Goal: Transaction & Acquisition: Purchase product/service

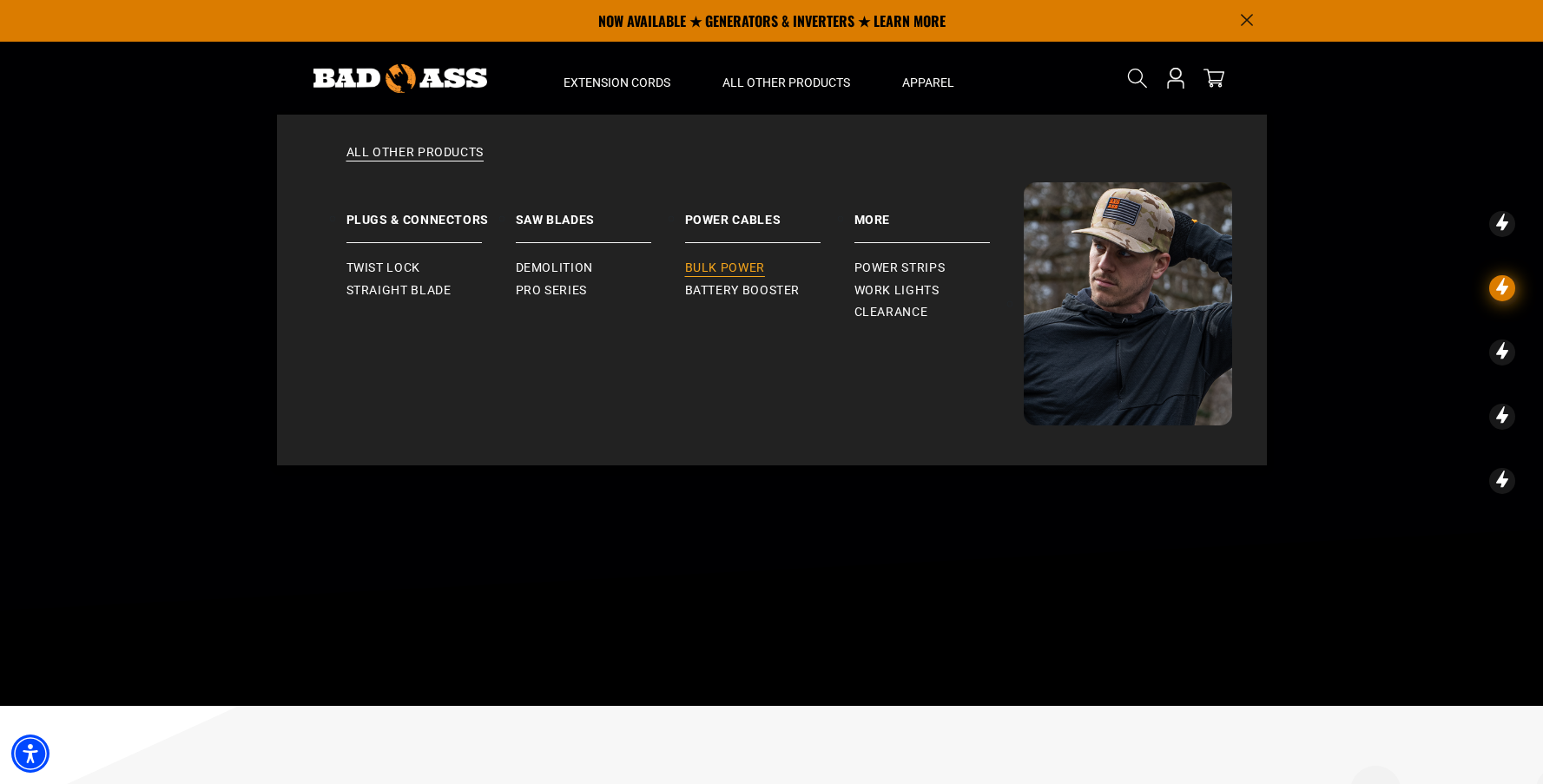
click at [688, 266] on span "Bulk Power" at bounding box center [724, 267] width 79 height 16
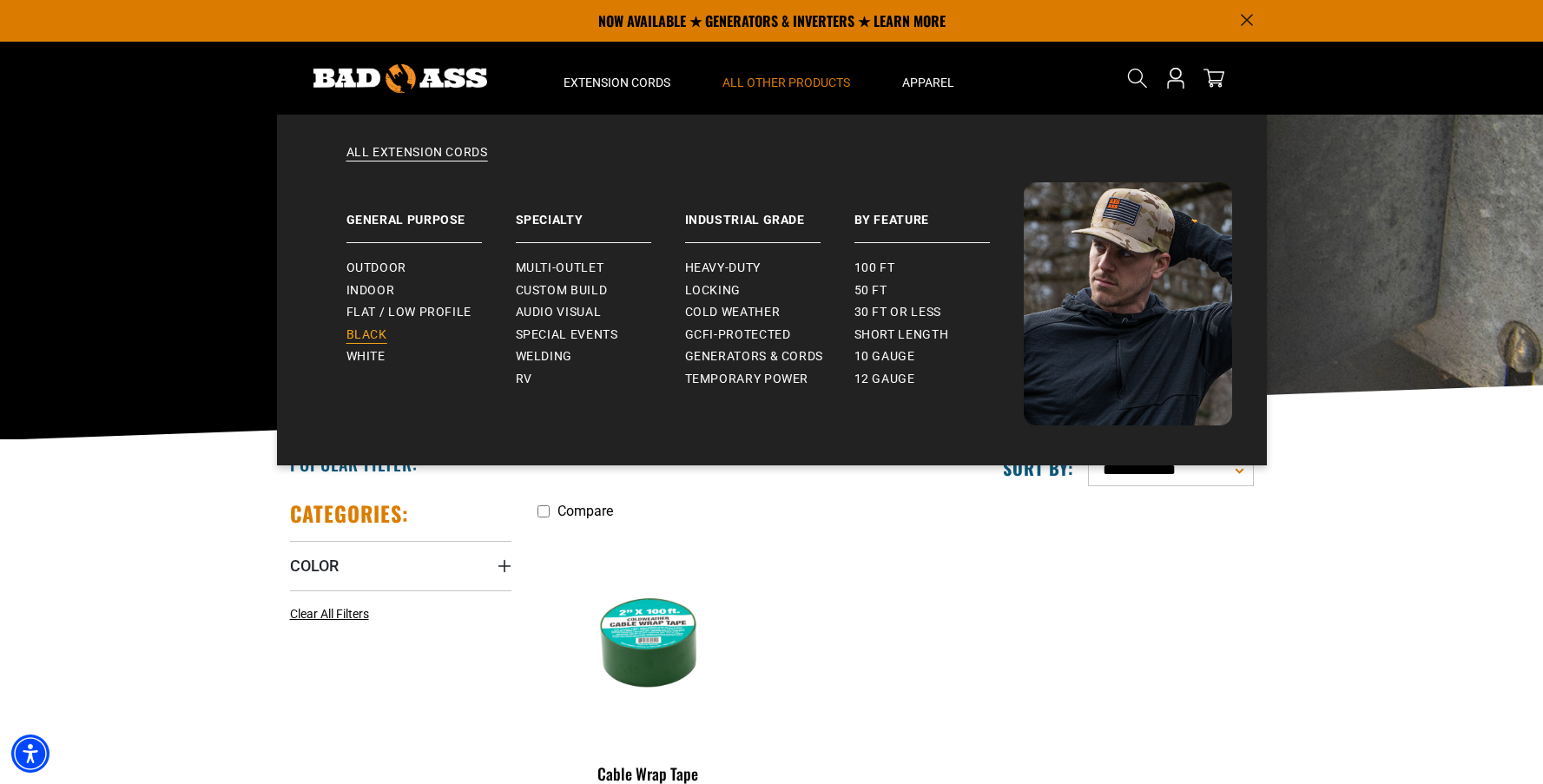
click at [370, 344] on link "Black" at bounding box center [430, 335] width 169 height 23
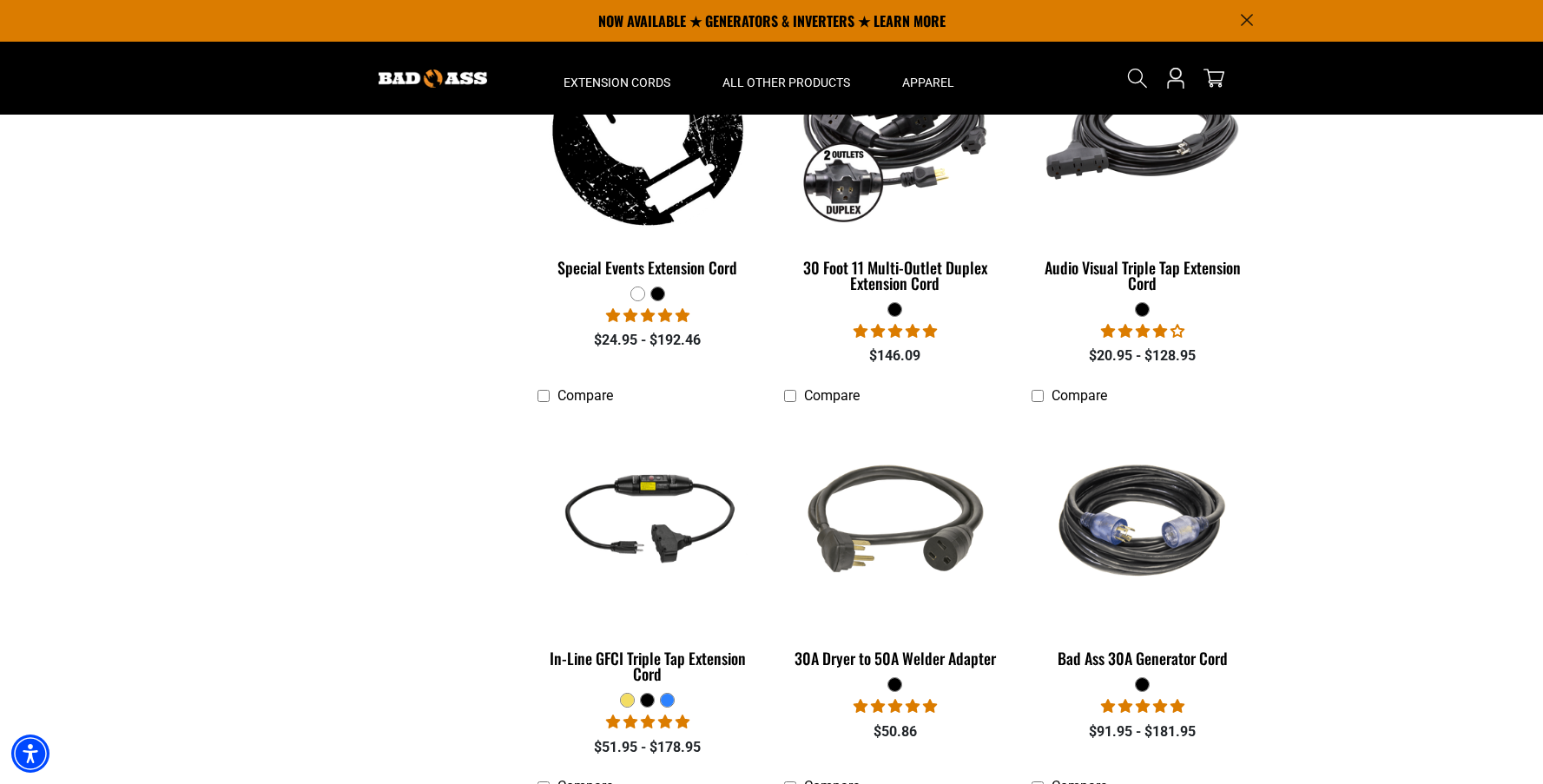
scroll to position [1261, 0]
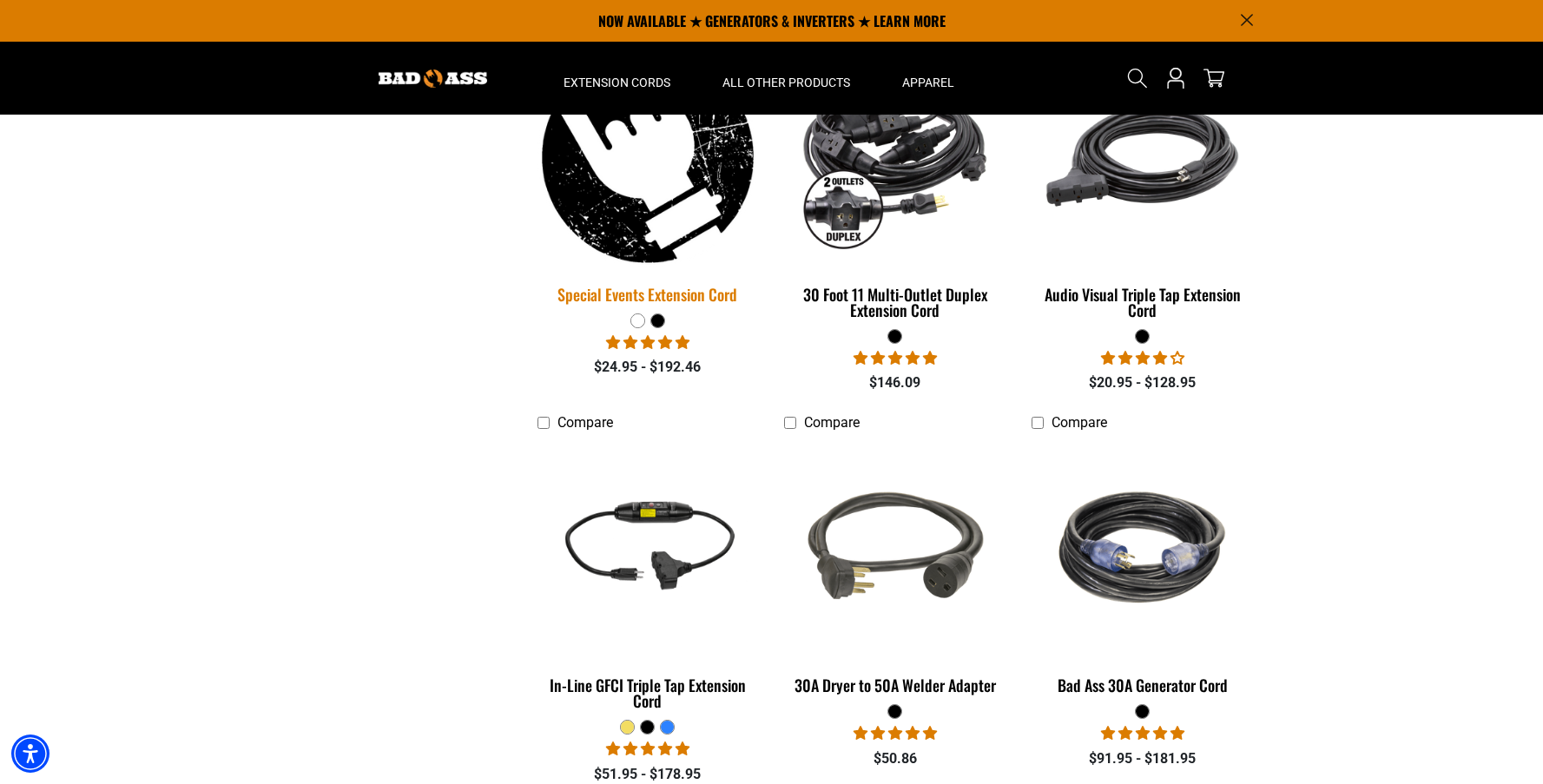
click at [612, 287] on div "Special Events Extension Cord" at bounding box center [648, 294] width 222 height 16
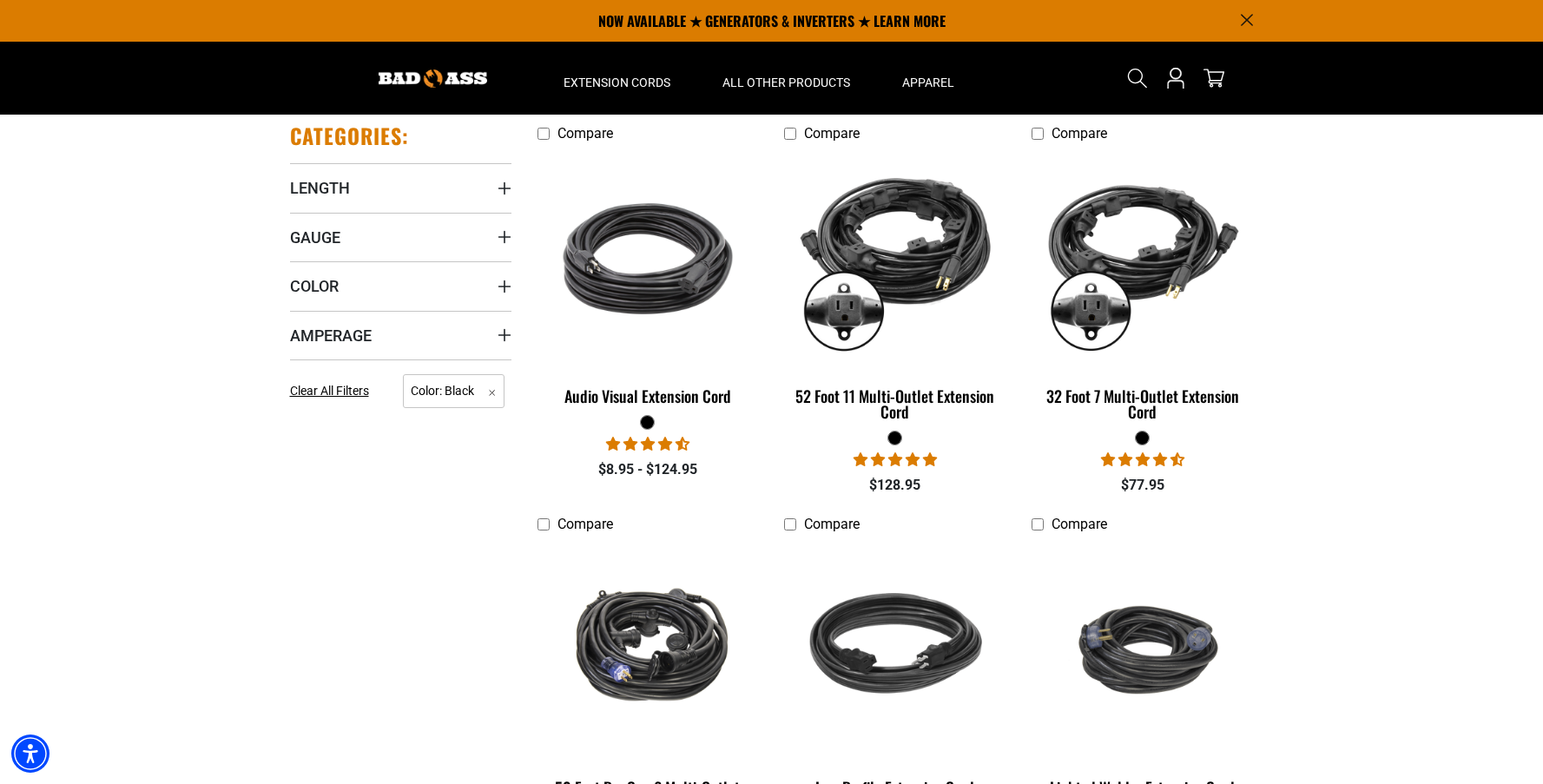
scroll to position [282, 0]
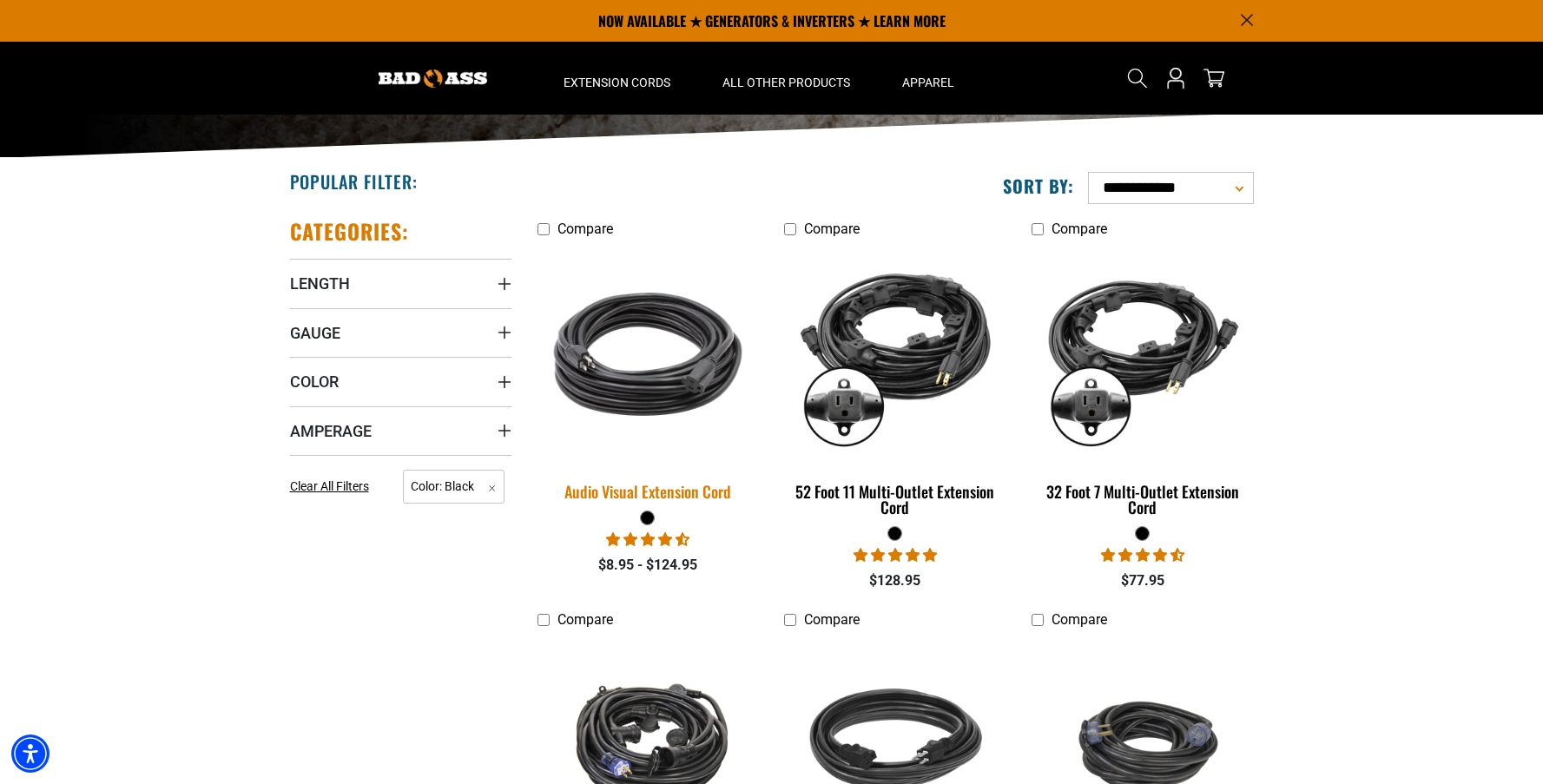
click at [669, 487] on div "Audio Visual Extension Cord" at bounding box center [648, 491] width 222 height 16
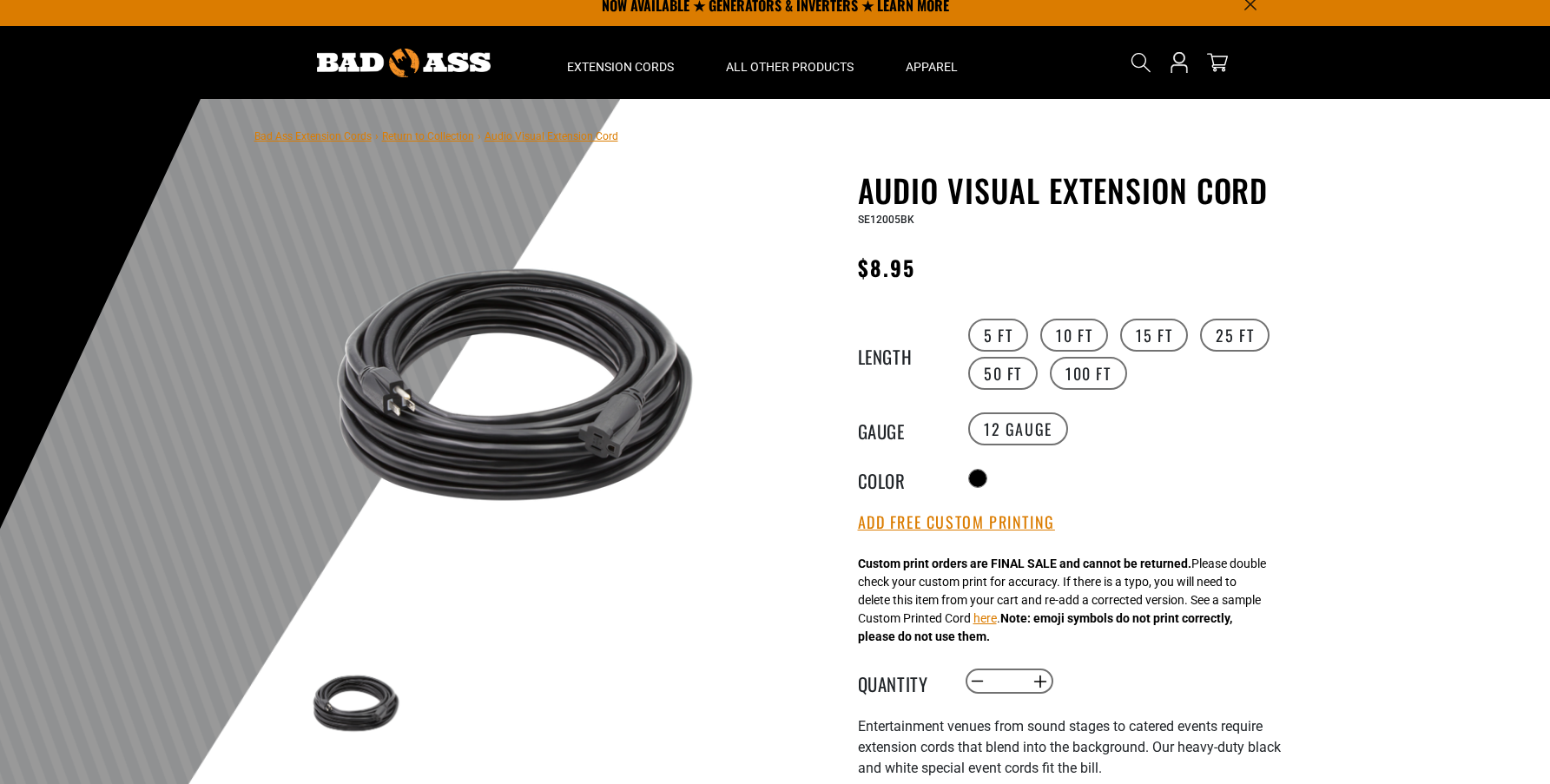
drag, startPoint x: 1154, startPoint y: 630, endPoint x: 1084, endPoint y: 593, distance: 79.2
click at [1108, 602] on div "Custom print orders are FINAL SALE and cannot be returned. Please double check …" at bounding box center [1062, 601] width 408 height 91
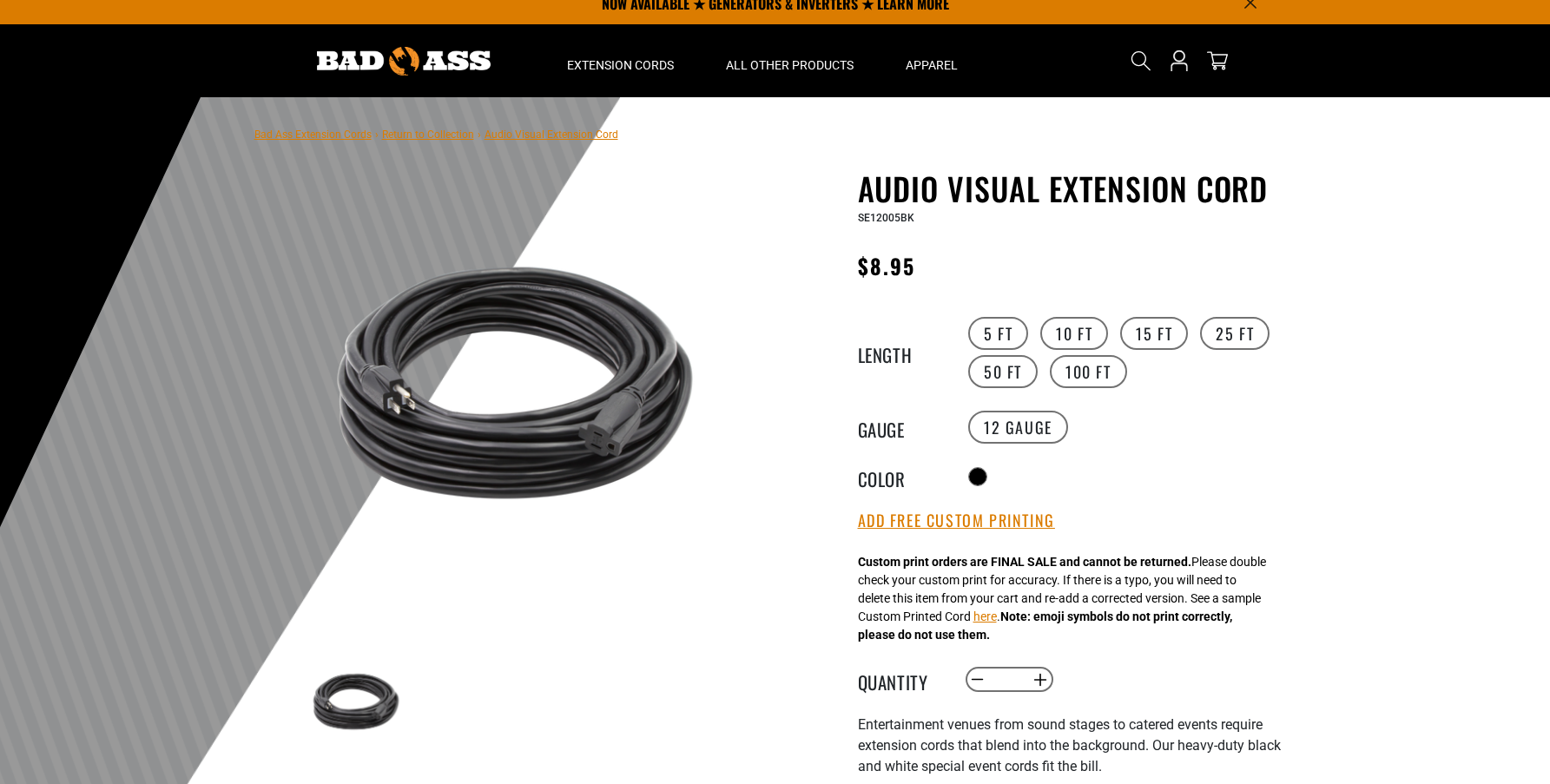
click at [1038, 574] on div "Custom print orders are FINAL SALE and cannot be returned. Please double check …" at bounding box center [1062, 599] width 408 height 91
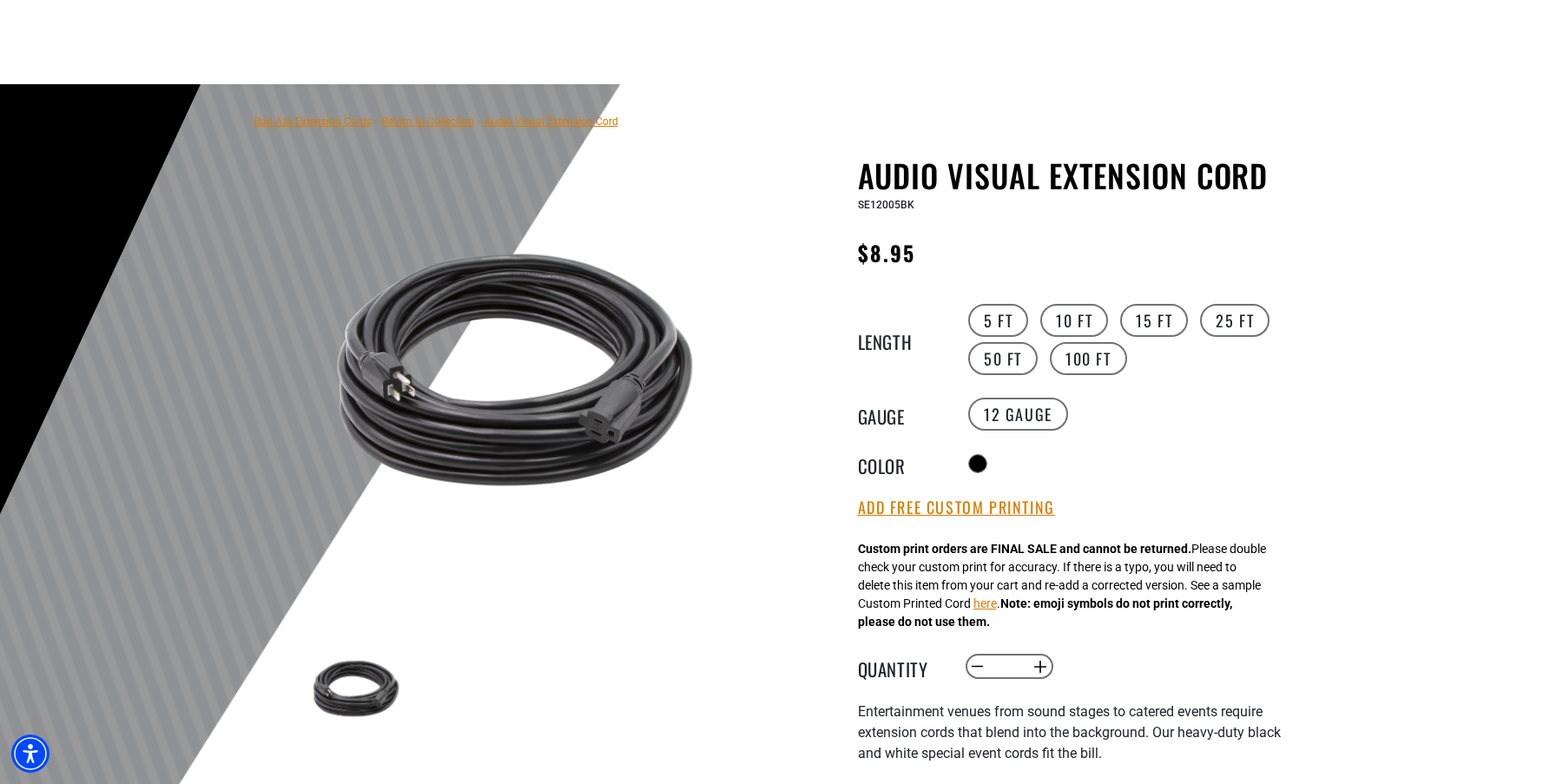
scroll to position [127, 0]
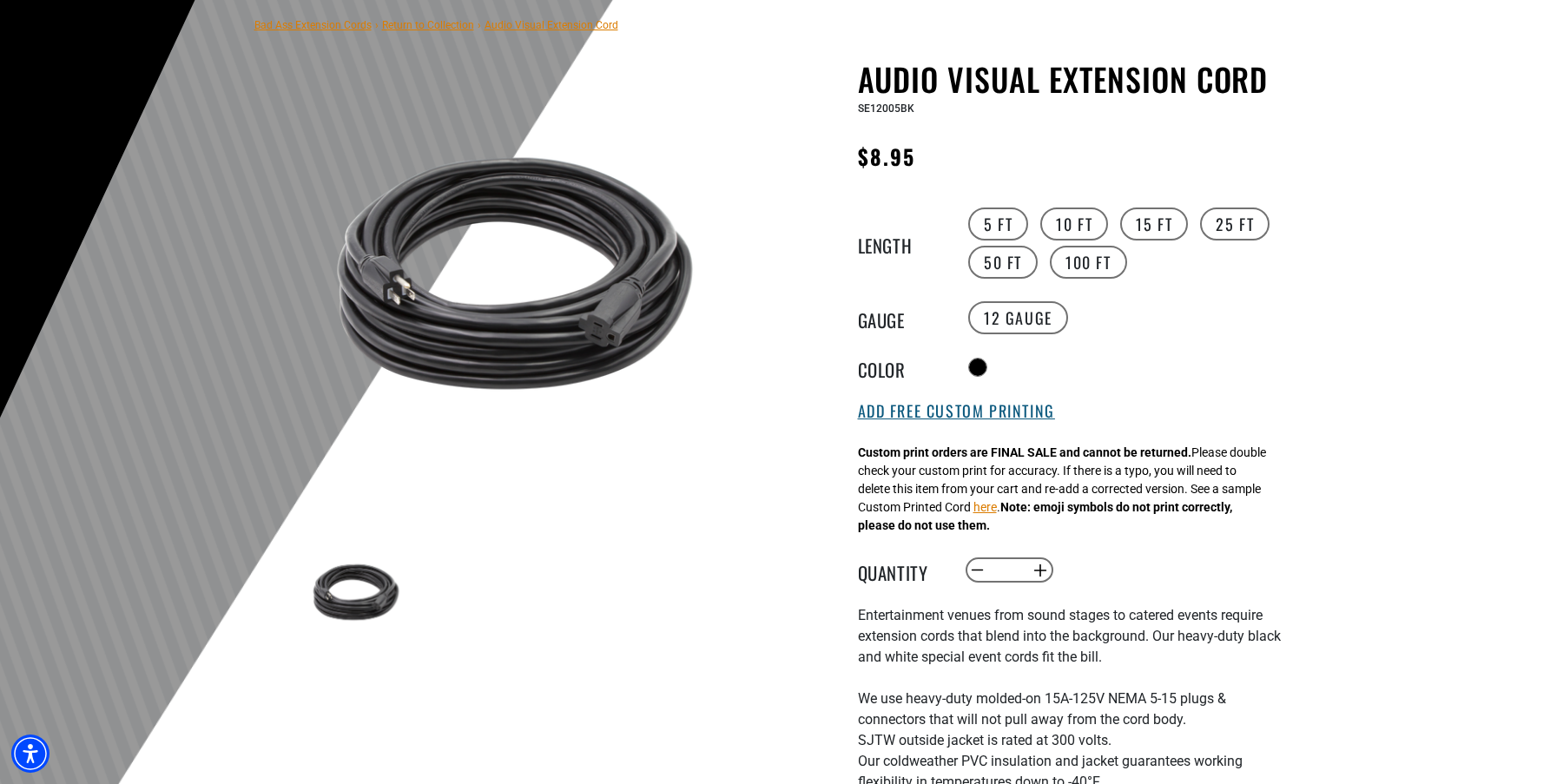
click at [996, 406] on button "Add Free Custom Printing" at bounding box center [957, 411] width 197 height 19
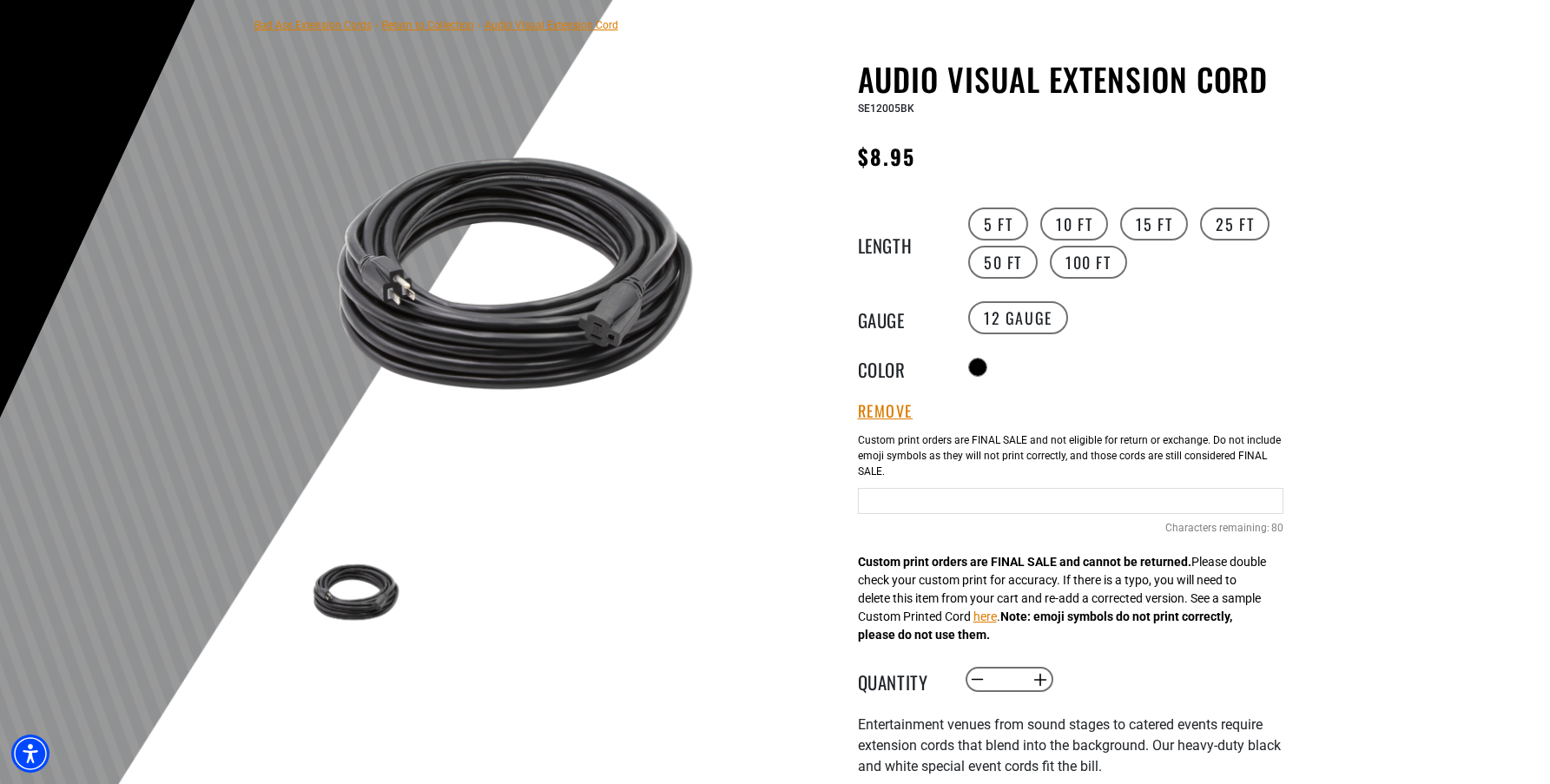
click at [916, 489] on input "Text field" at bounding box center [1071, 500] width 425 height 26
click at [1302, 523] on div at bounding box center [775, 413] width 1550 height 851
click at [1272, 506] on input "**********" at bounding box center [1071, 500] width 425 height 26
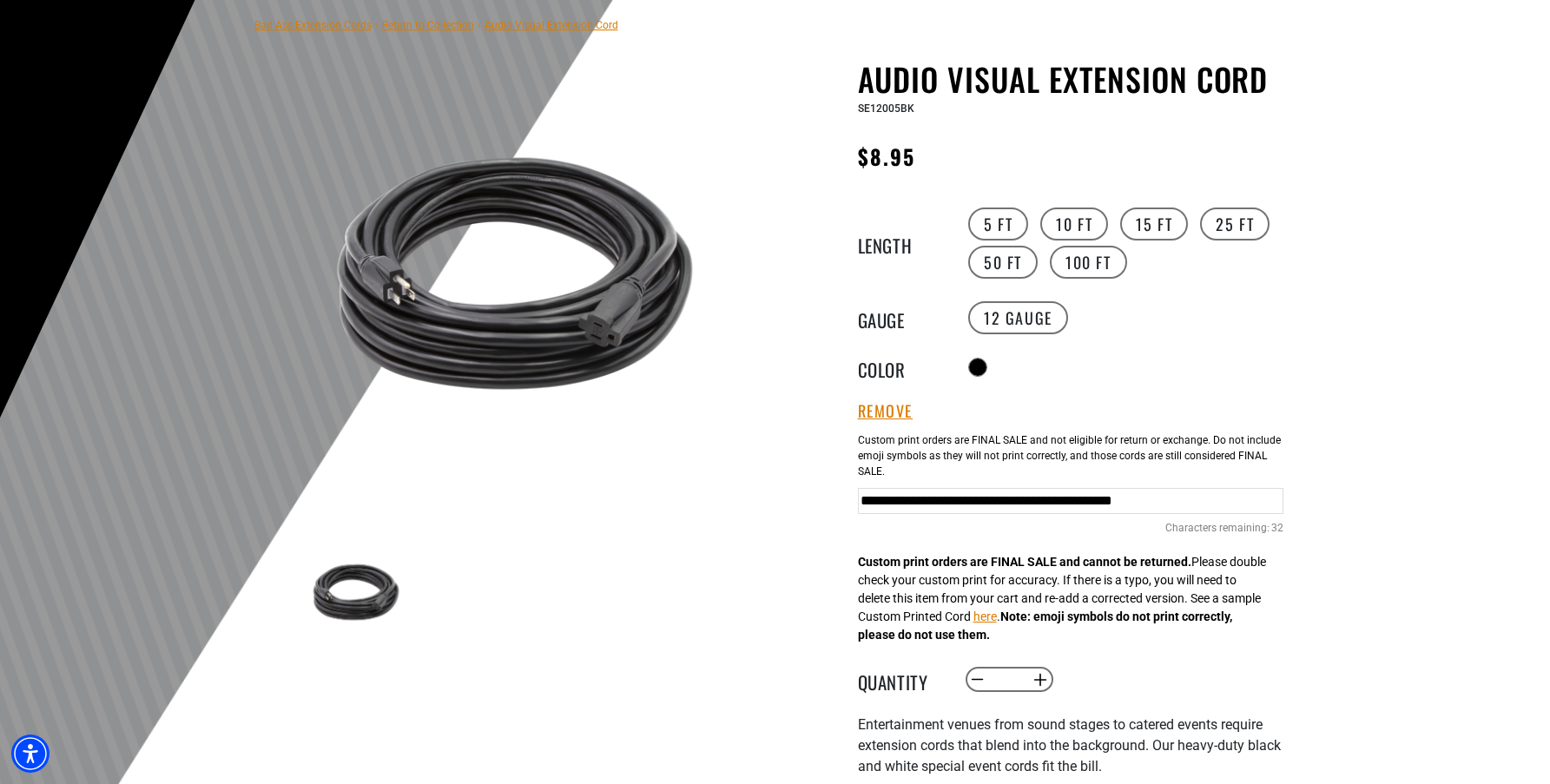
drag, startPoint x: 1252, startPoint y: 499, endPoint x: 1385, endPoint y: 501, distance: 133.0
click at [1385, 501] on section "Bad Ass Extension Cords › Return to Collection › Audio Visual Extension Cord 1 …" at bounding box center [775, 635] width 1550 height 1295
click at [1422, 500] on div at bounding box center [775, 413] width 1550 height 851
drag, startPoint x: 1171, startPoint y: 509, endPoint x: 1370, endPoint y: 507, distance: 199.0
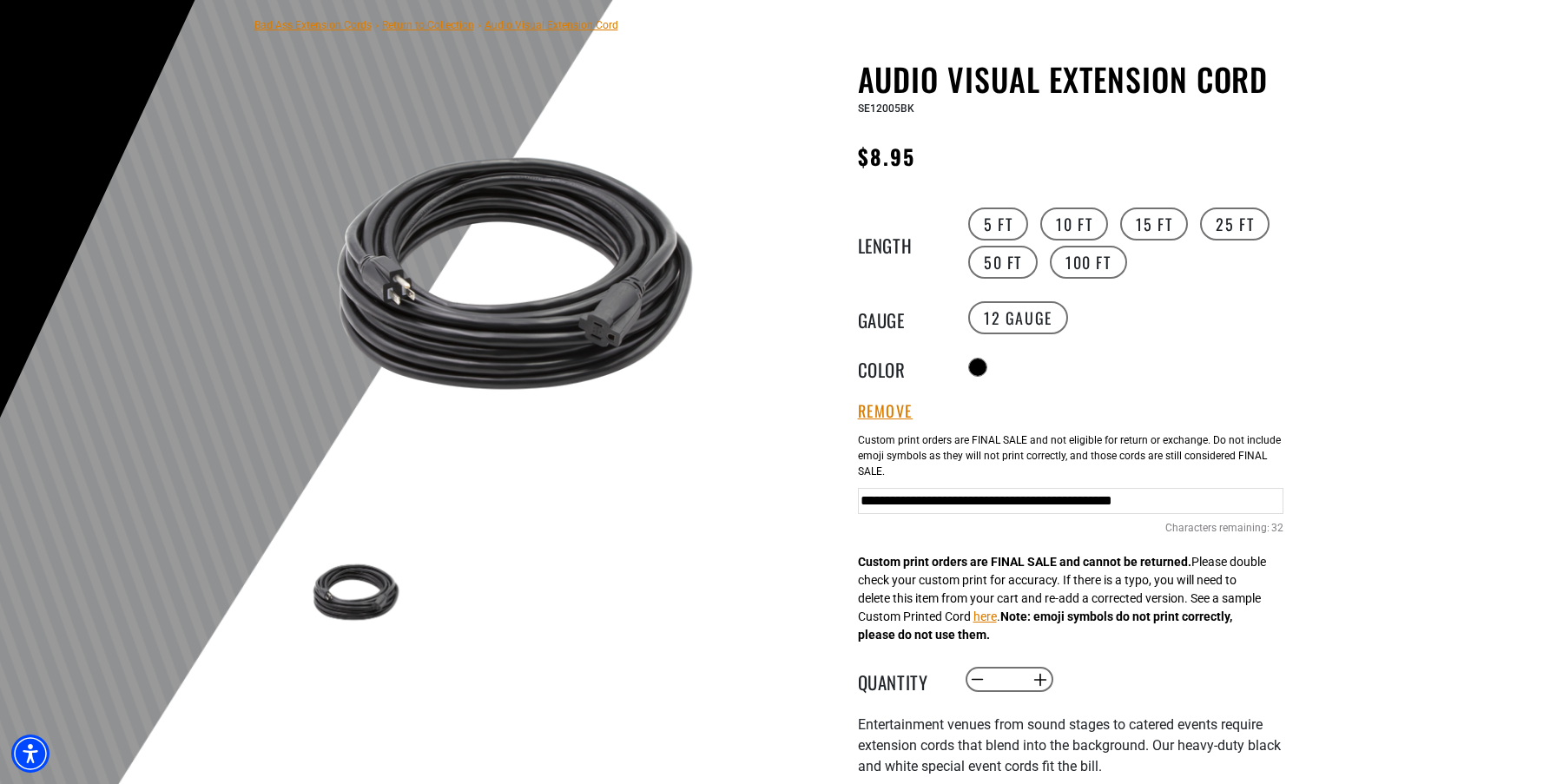
click at [1370, 507] on section "Bad Ass Extension Cords › Return to Collection › Audio Visual Extension Cord 1 …" at bounding box center [775, 635] width 1550 height 1295
click at [1212, 491] on input "**********" at bounding box center [1071, 500] width 425 height 26
drag, startPoint x: 1022, startPoint y: 495, endPoint x: 1304, endPoint y: 496, distance: 282.0
click at [1304, 496] on section "Bad Ass Extension Cords › Return to Collection › Audio Visual Extension Cord 1 …" at bounding box center [775, 635] width 1550 height 1295
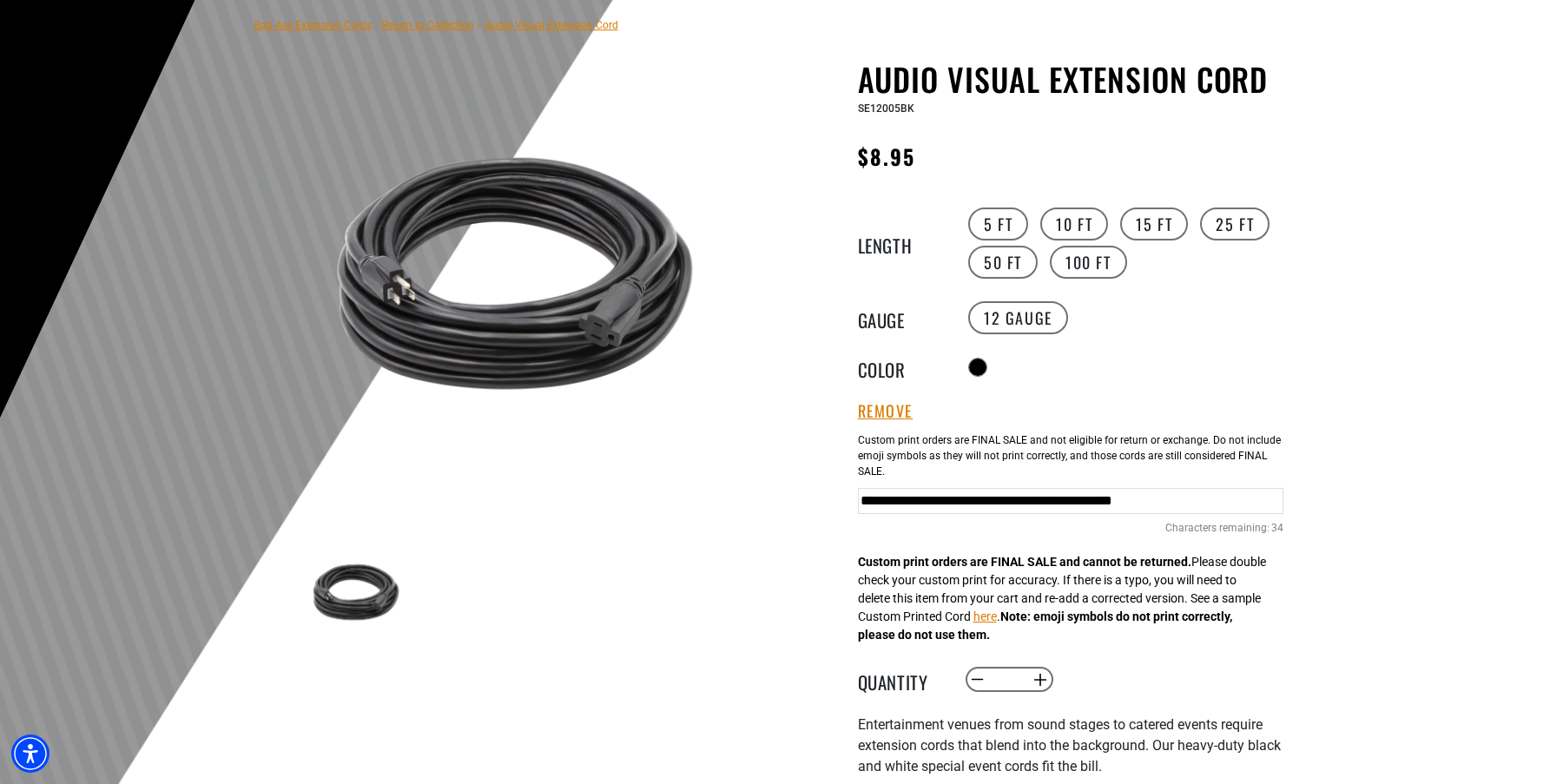
scroll to position [0, 267]
type input "**********"
click at [1523, 491] on div at bounding box center [775, 413] width 1550 height 851
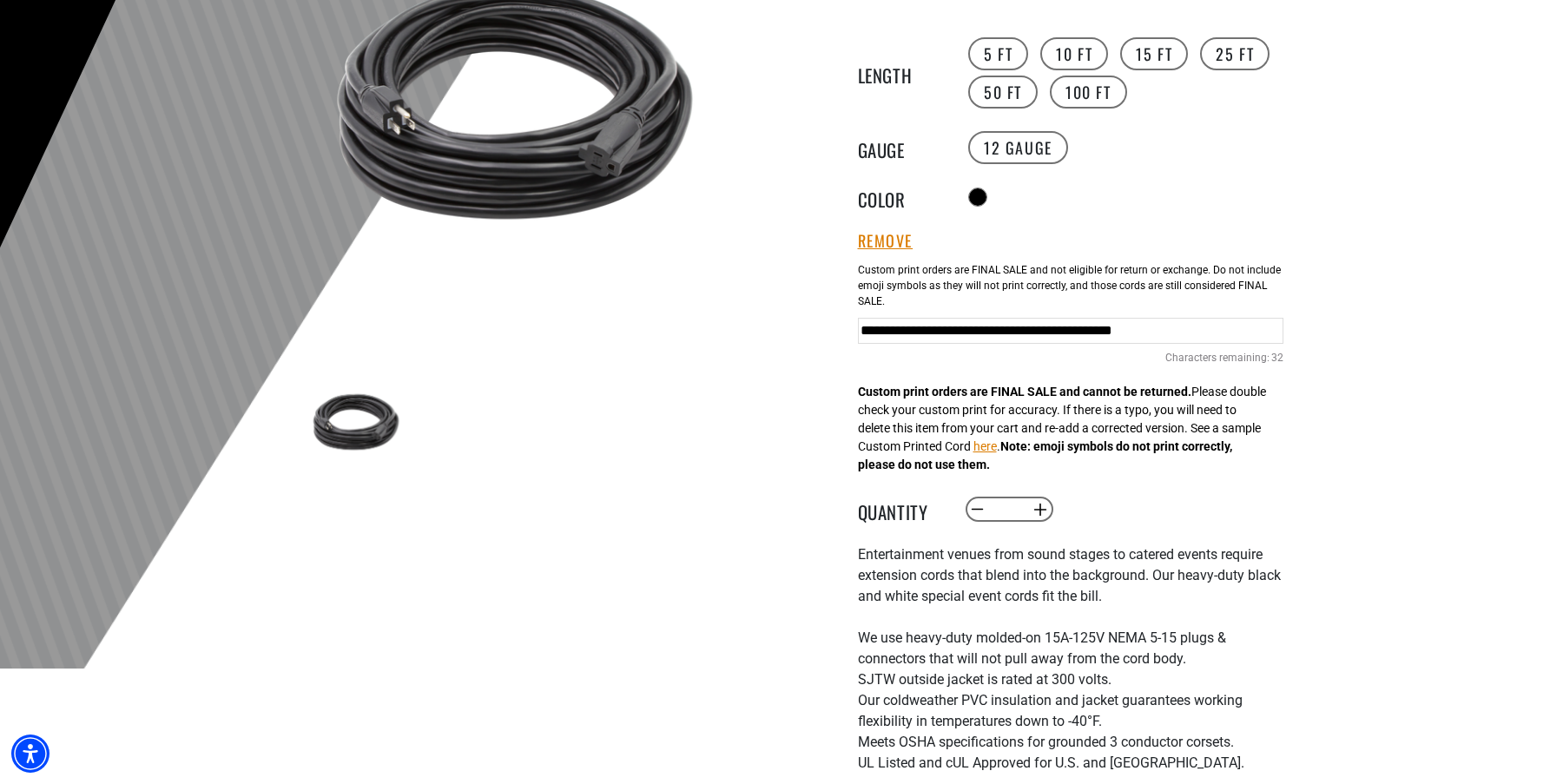
click at [1015, 514] on input "*" at bounding box center [1008, 509] width 36 height 29
type input "*"
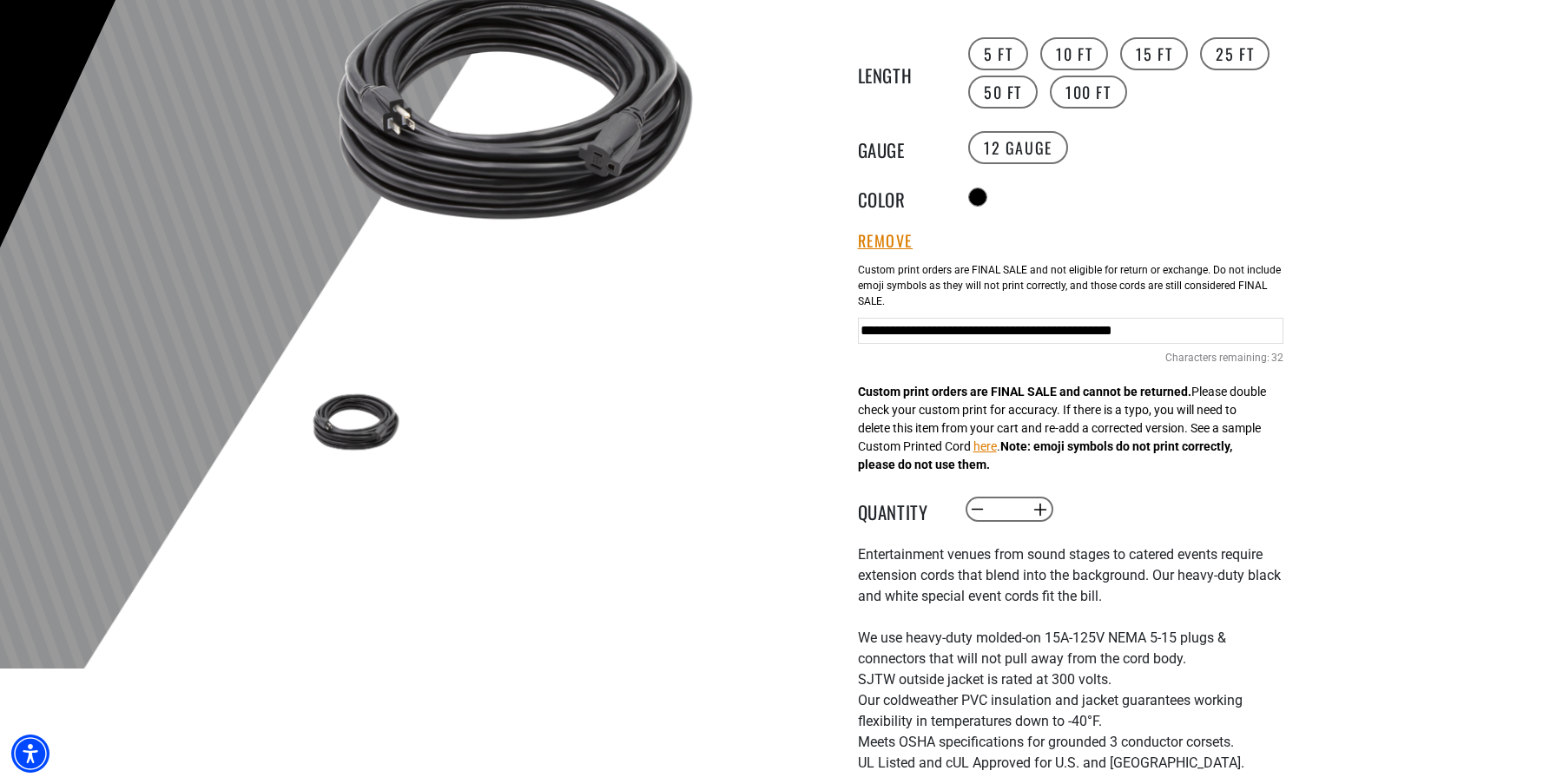
type input "**"
click at [1209, 514] on div "Decrease quantity for Audio Visual Extension Cord ** Increase quantity for Audi…" at bounding box center [1141, 509] width 354 height 29
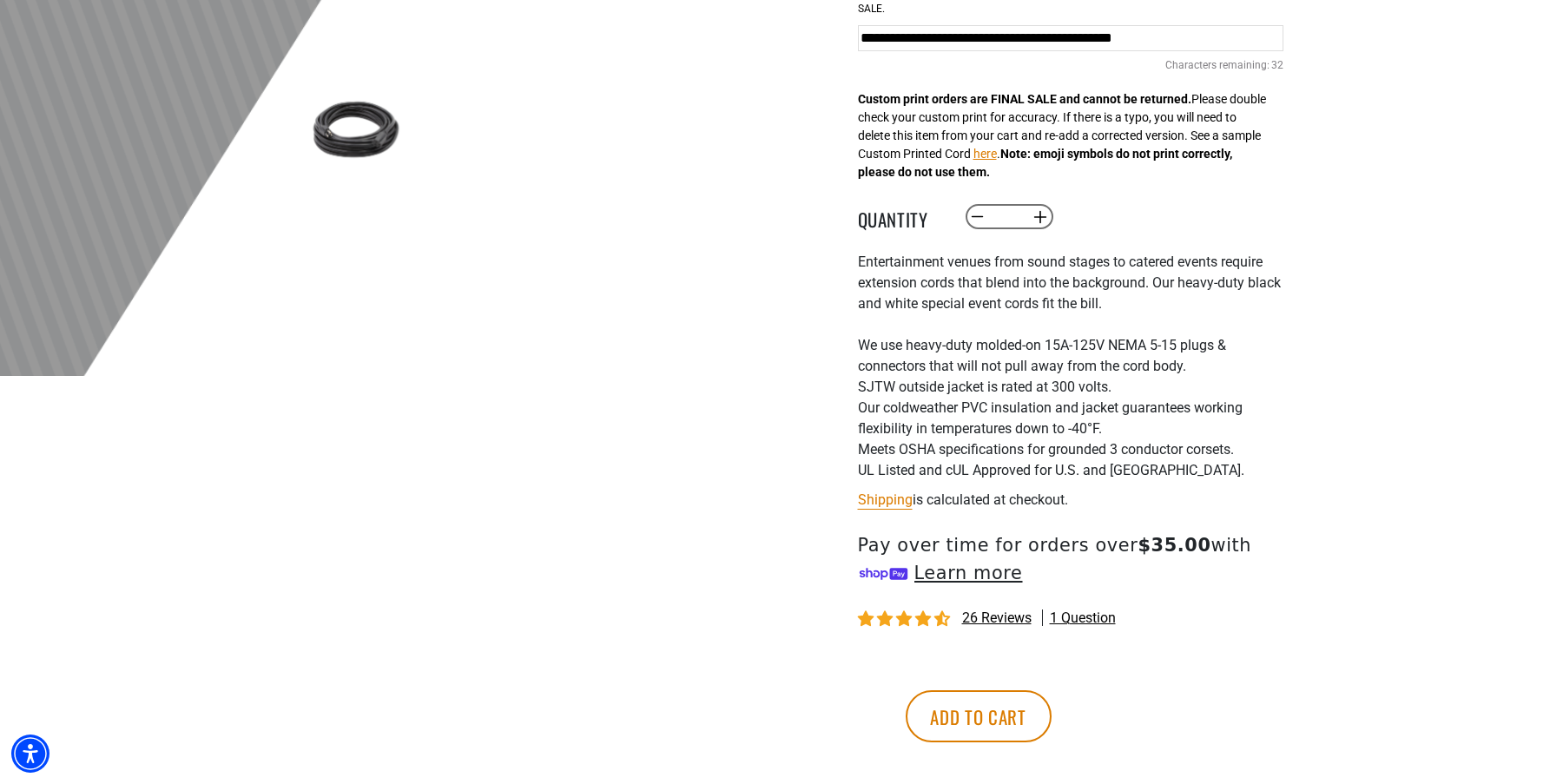
scroll to position [591, 0]
click at [1052, 700] on button "Add to cart" at bounding box center [979, 714] width 146 height 52
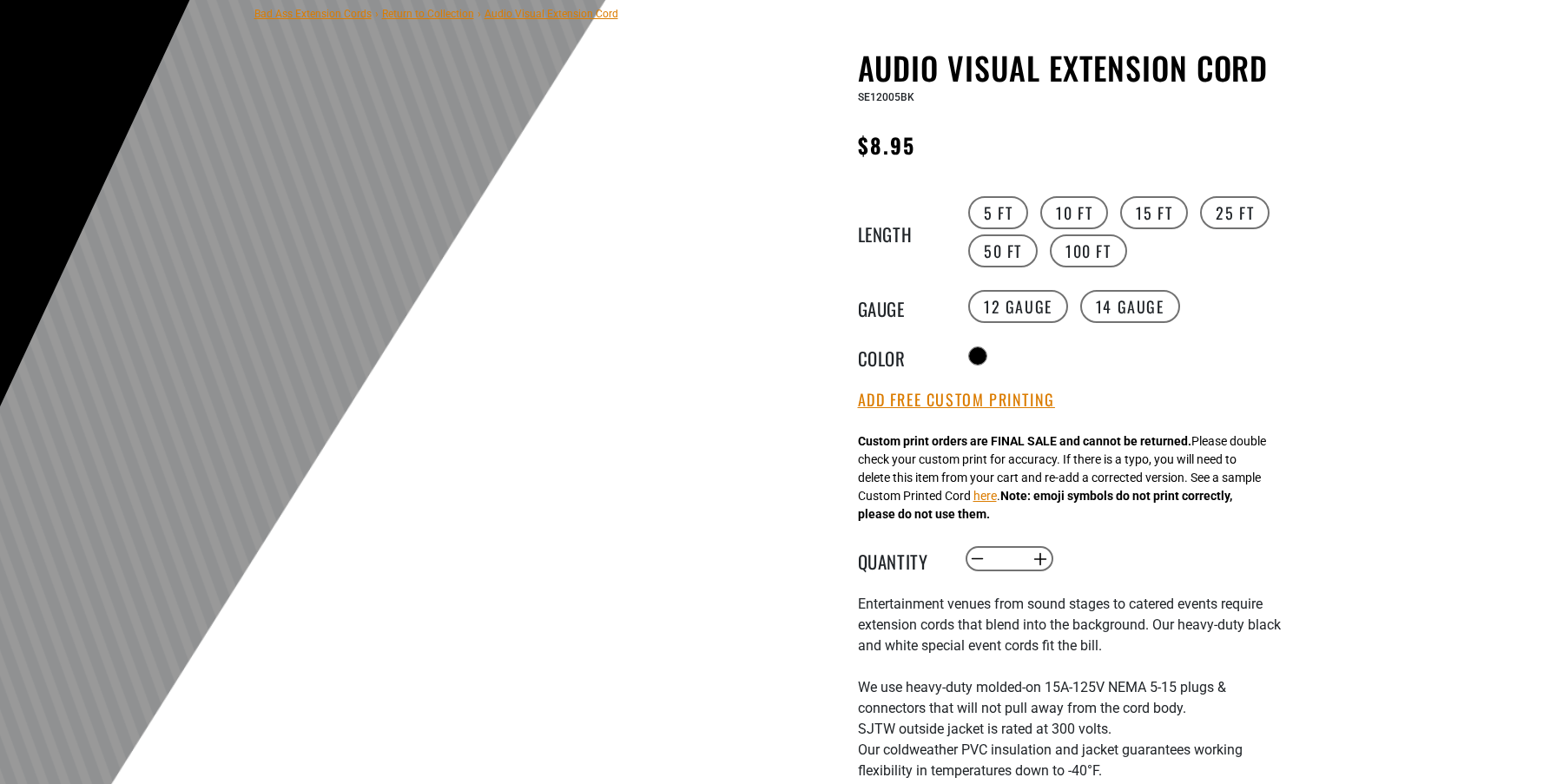
scroll to position [138, 0]
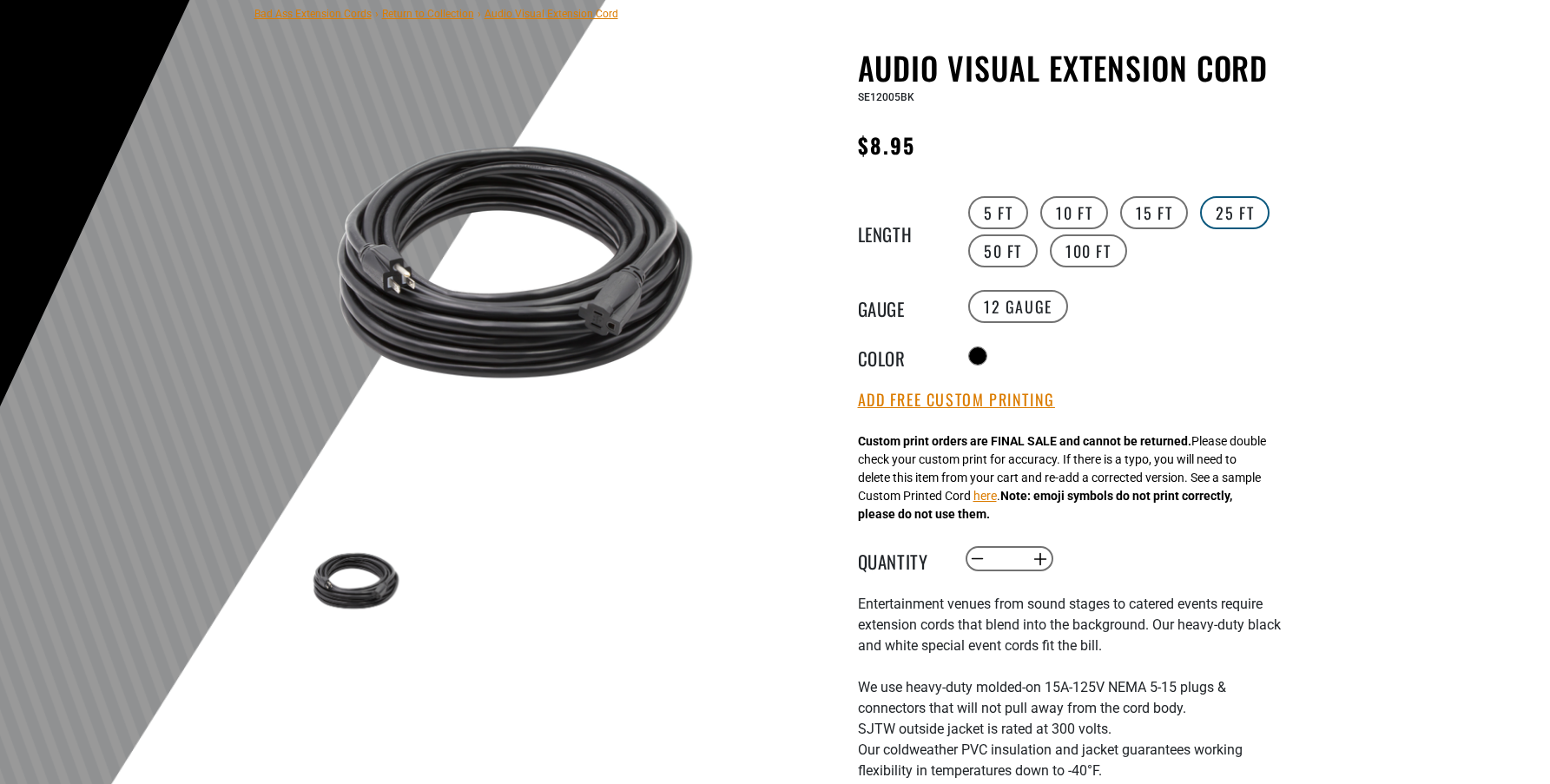
click at [1199, 214] on label "25 FT" at bounding box center [1234, 213] width 69 height 33
click at [1015, 574] on input "*" at bounding box center [1008, 559] width 36 height 29
type input "**"
click at [1147, 504] on strong "Note: emoji symbols do not print correctly, please do not use them." at bounding box center [1045, 504] width 374 height 32
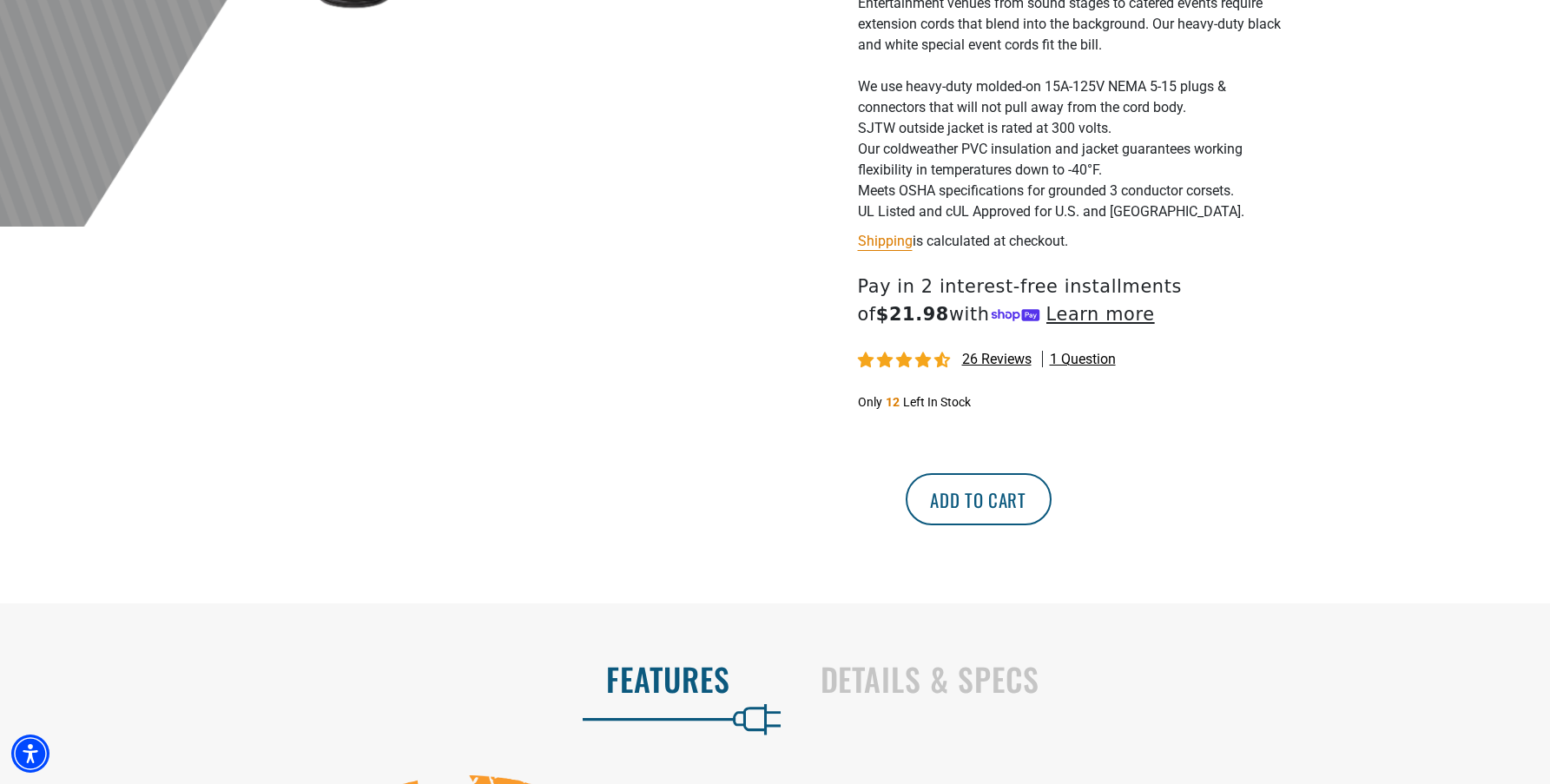
click at [1052, 506] on button "Add to cart" at bounding box center [979, 498] width 146 height 52
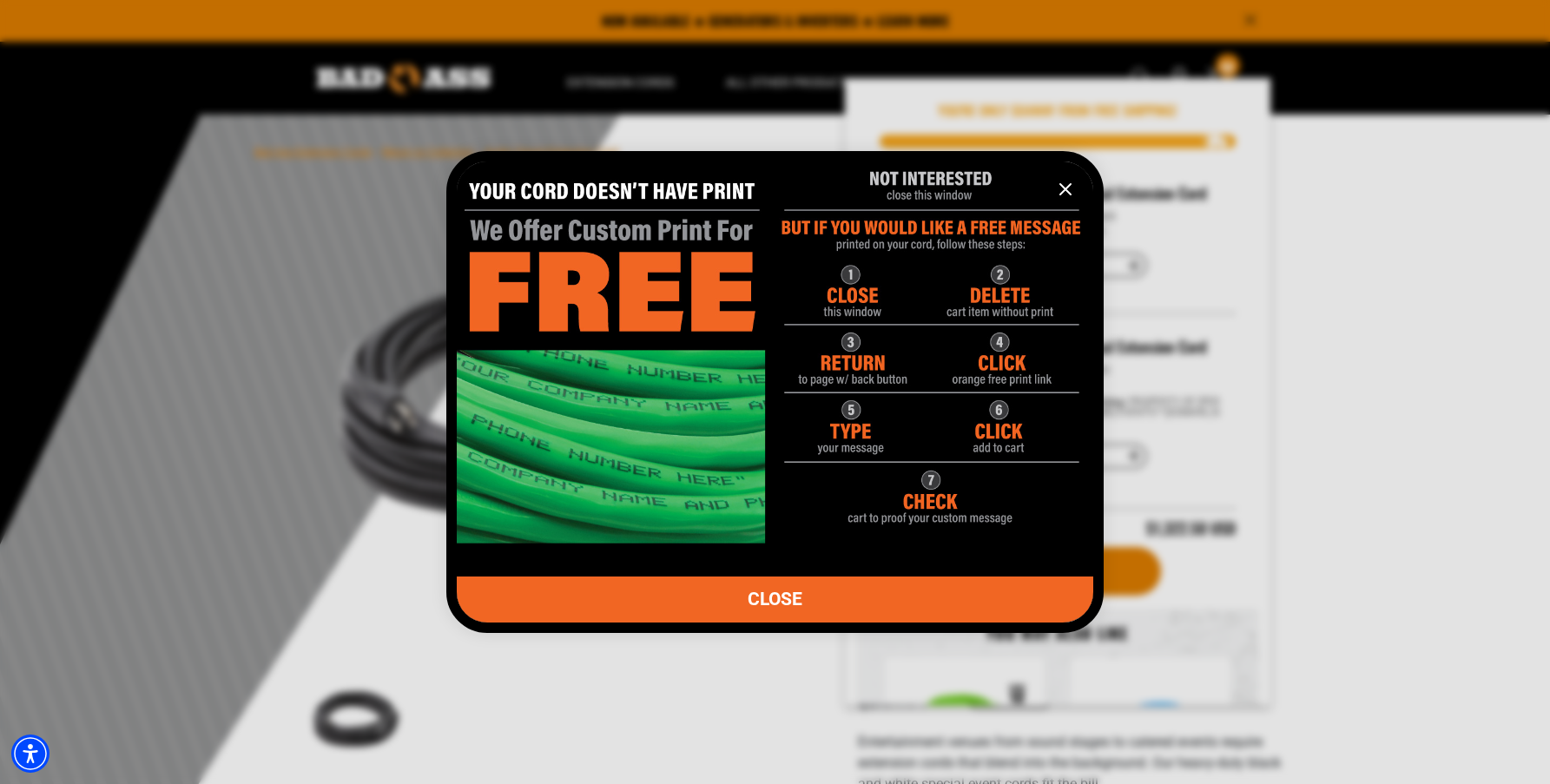
click at [1067, 189] on icon "information" at bounding box center [1065, 189] width 21 height 21
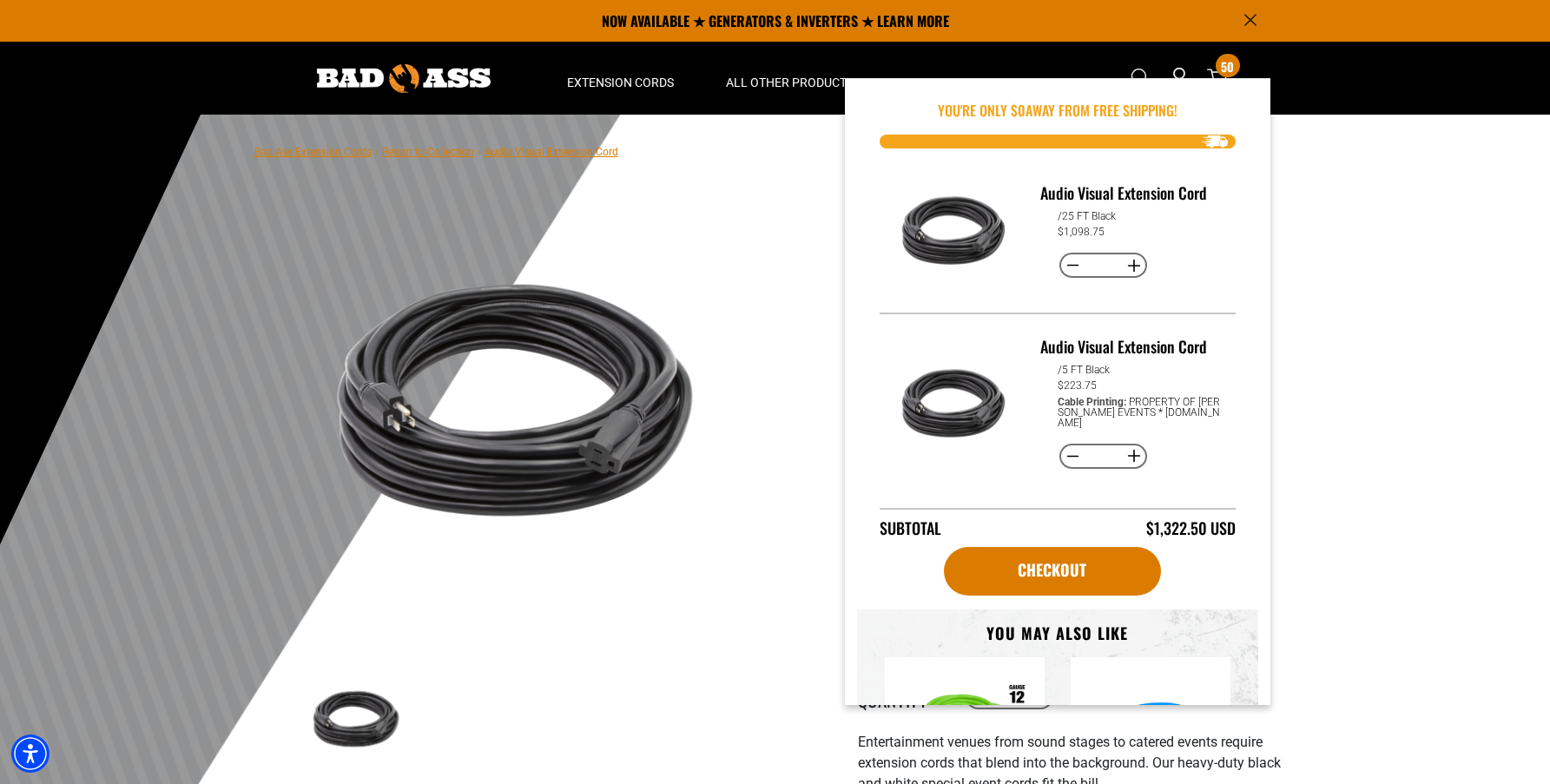
click at [1359, 183] on div at bounding box center [775, 540] width 1550 height 851
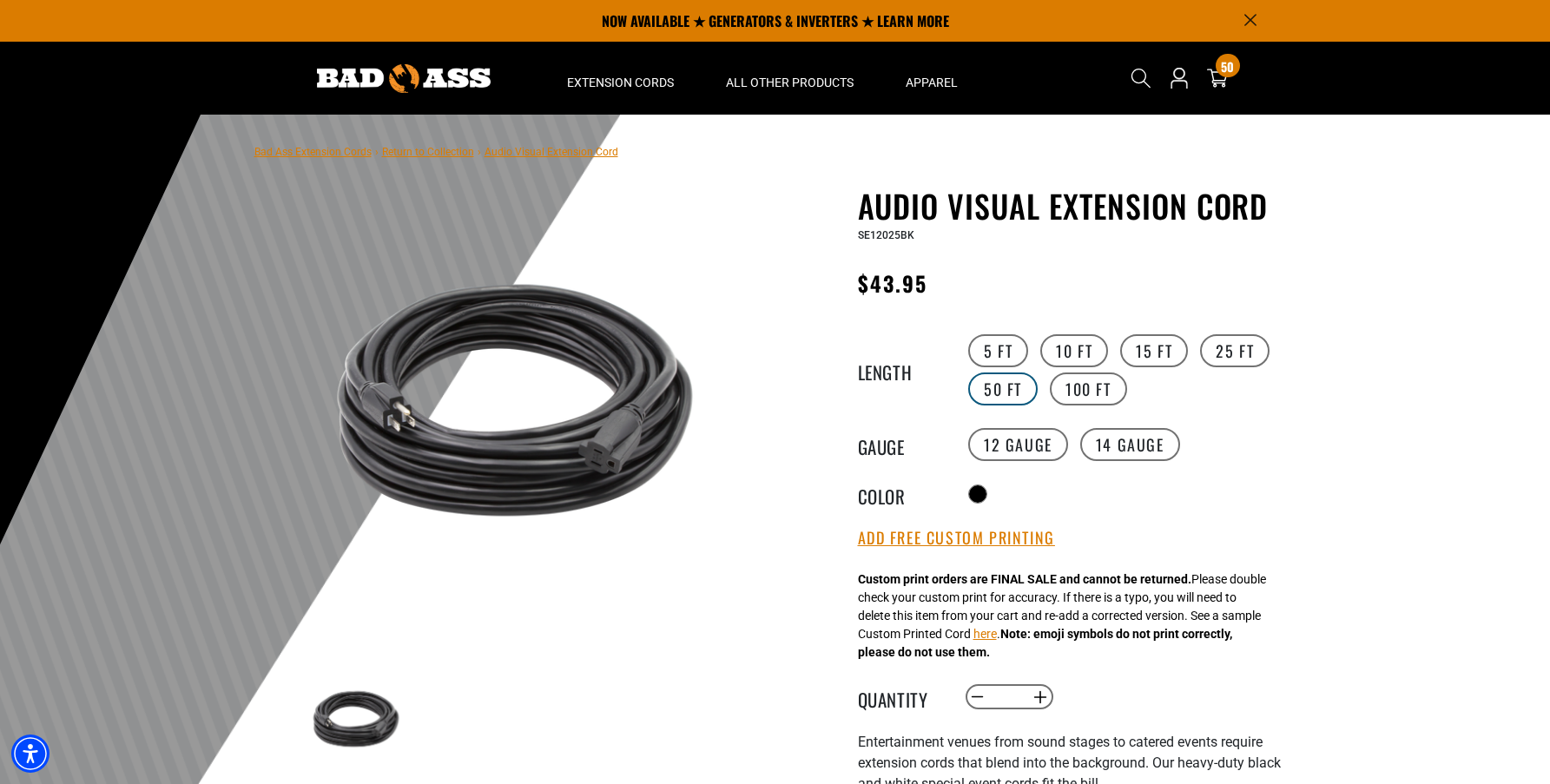
click at [1025, 387] on label "50 FT" at bounding box center [1002, 389] width 69 height 33
click at [1017, 707] on input "**" at bounding box center [1008, 697] width 36 height 29
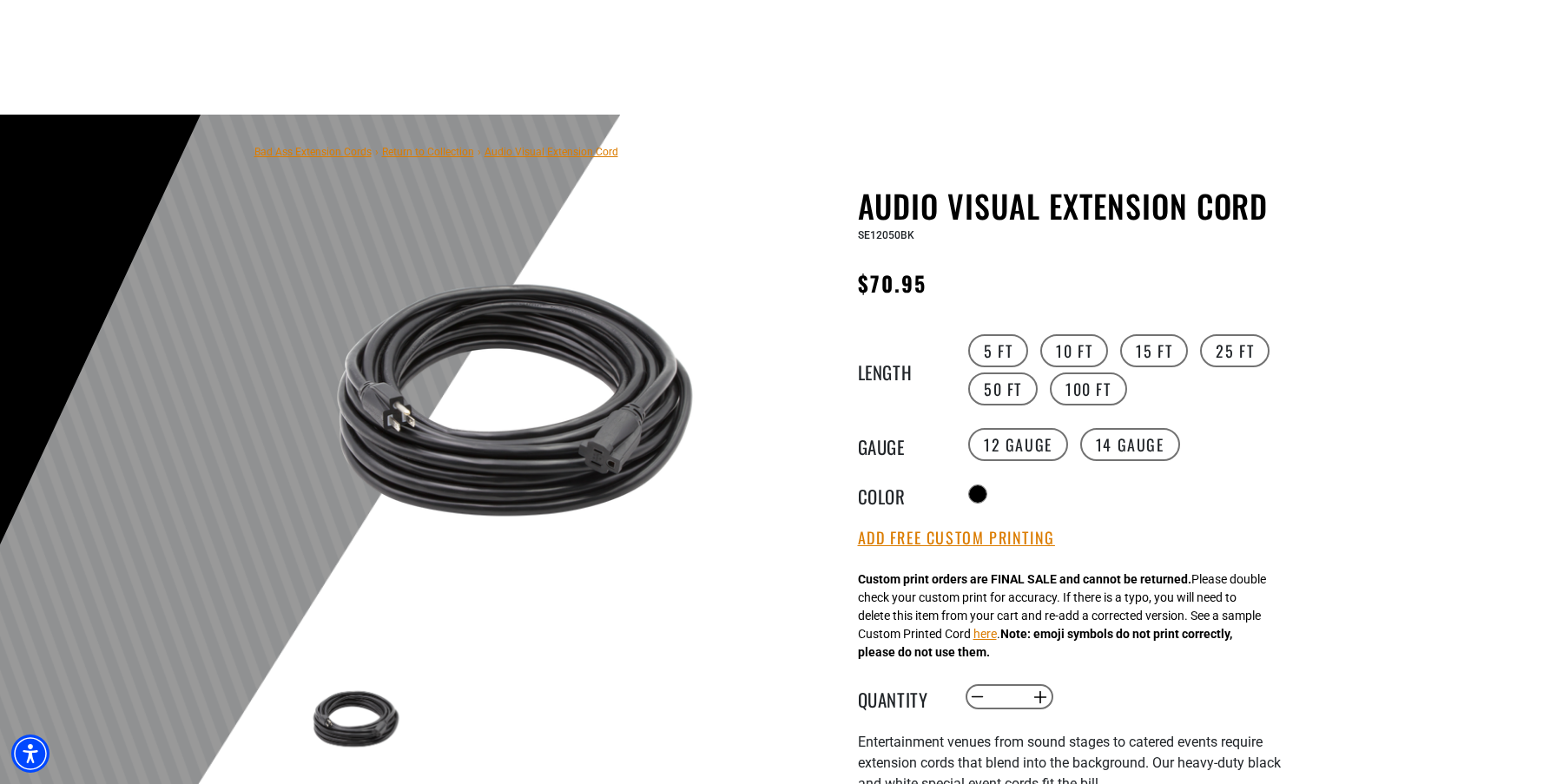
scroll to position [549, 0]
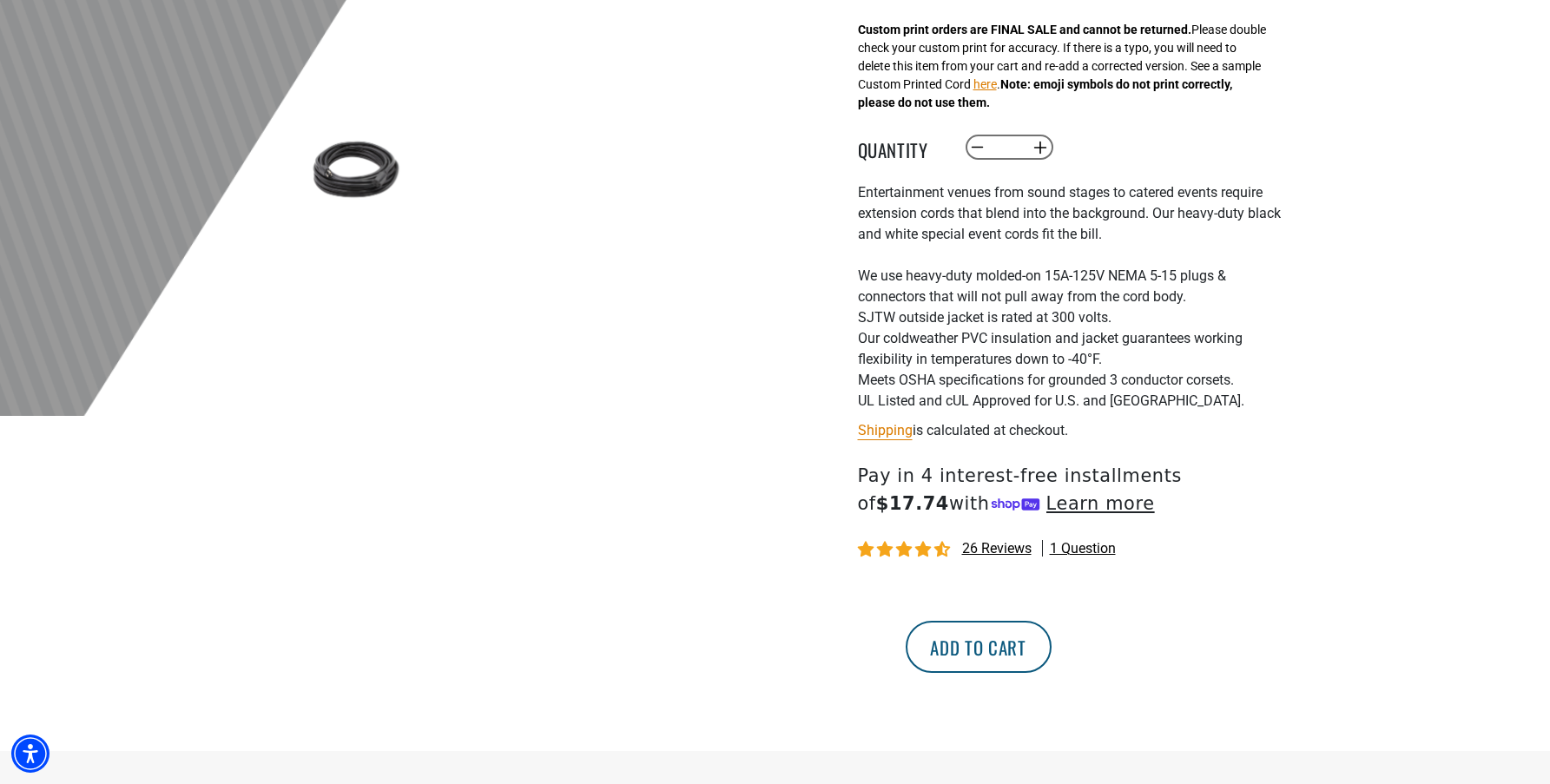
click at [1052, 644] on button "Add to cart" at bounding box center [979, 646] width 146 height 52
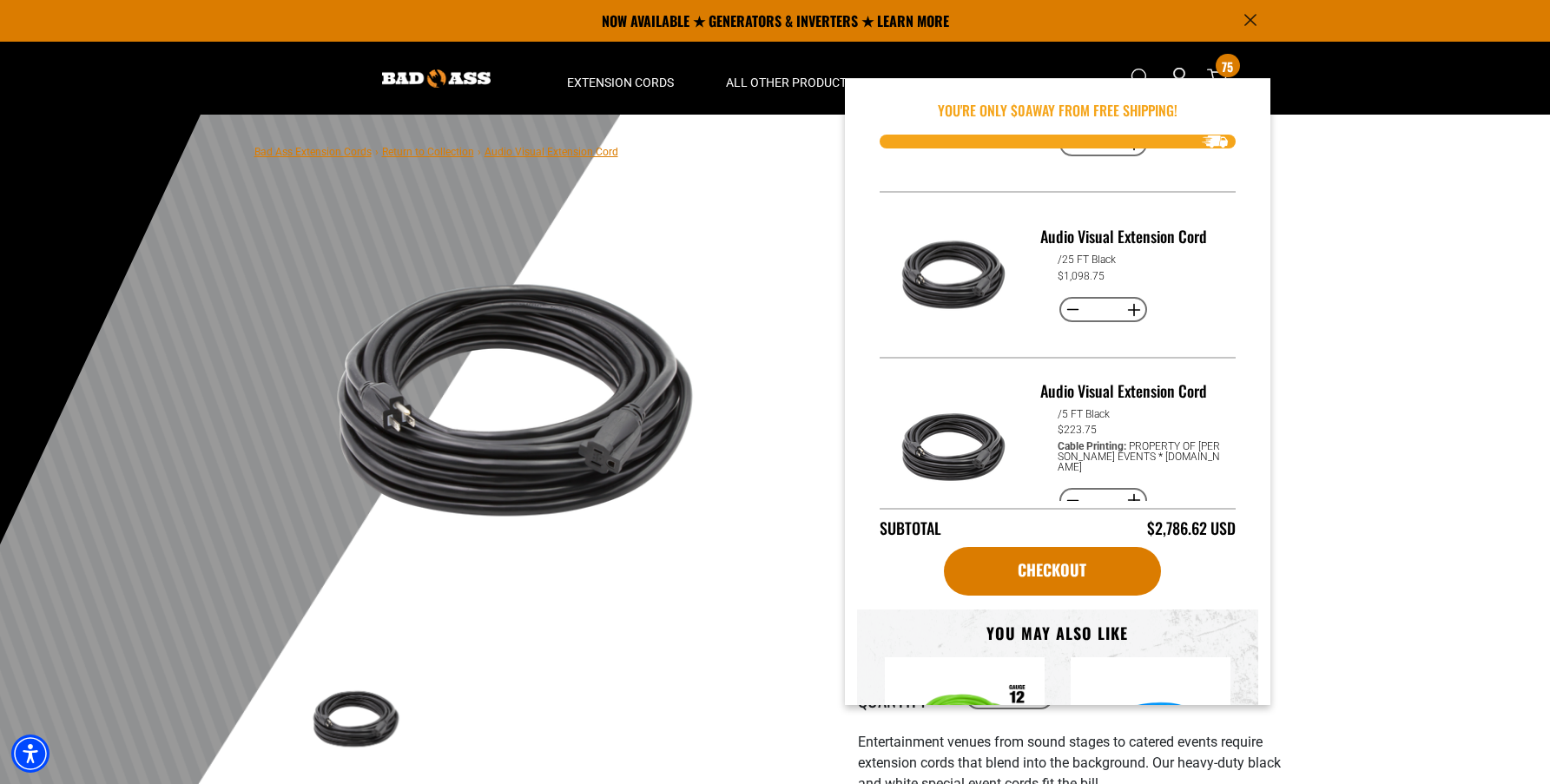
scroll to position [0, 0]
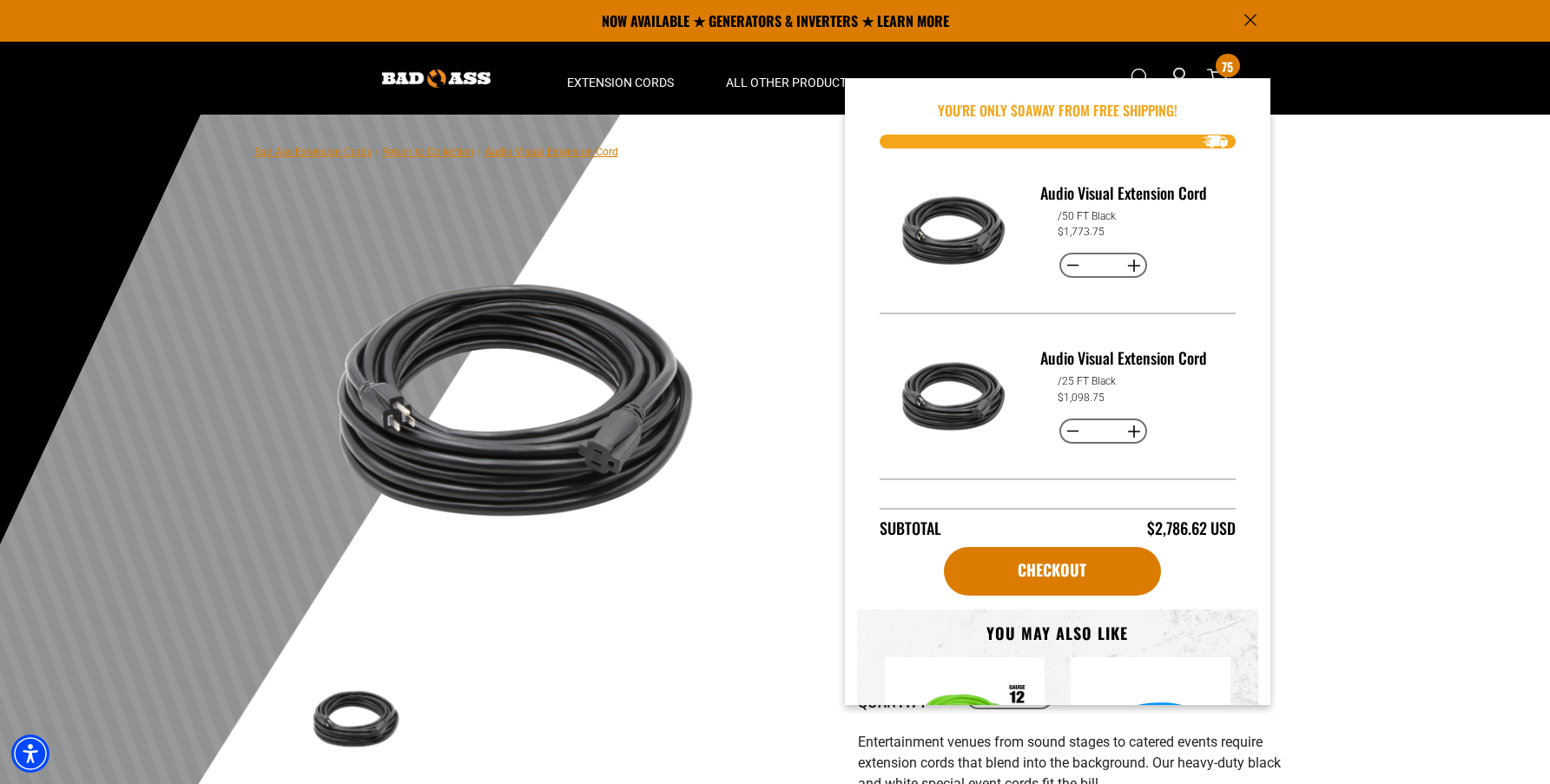
click at [1379, 325] on div at bounding box center [775, 540] width 1550 height 851
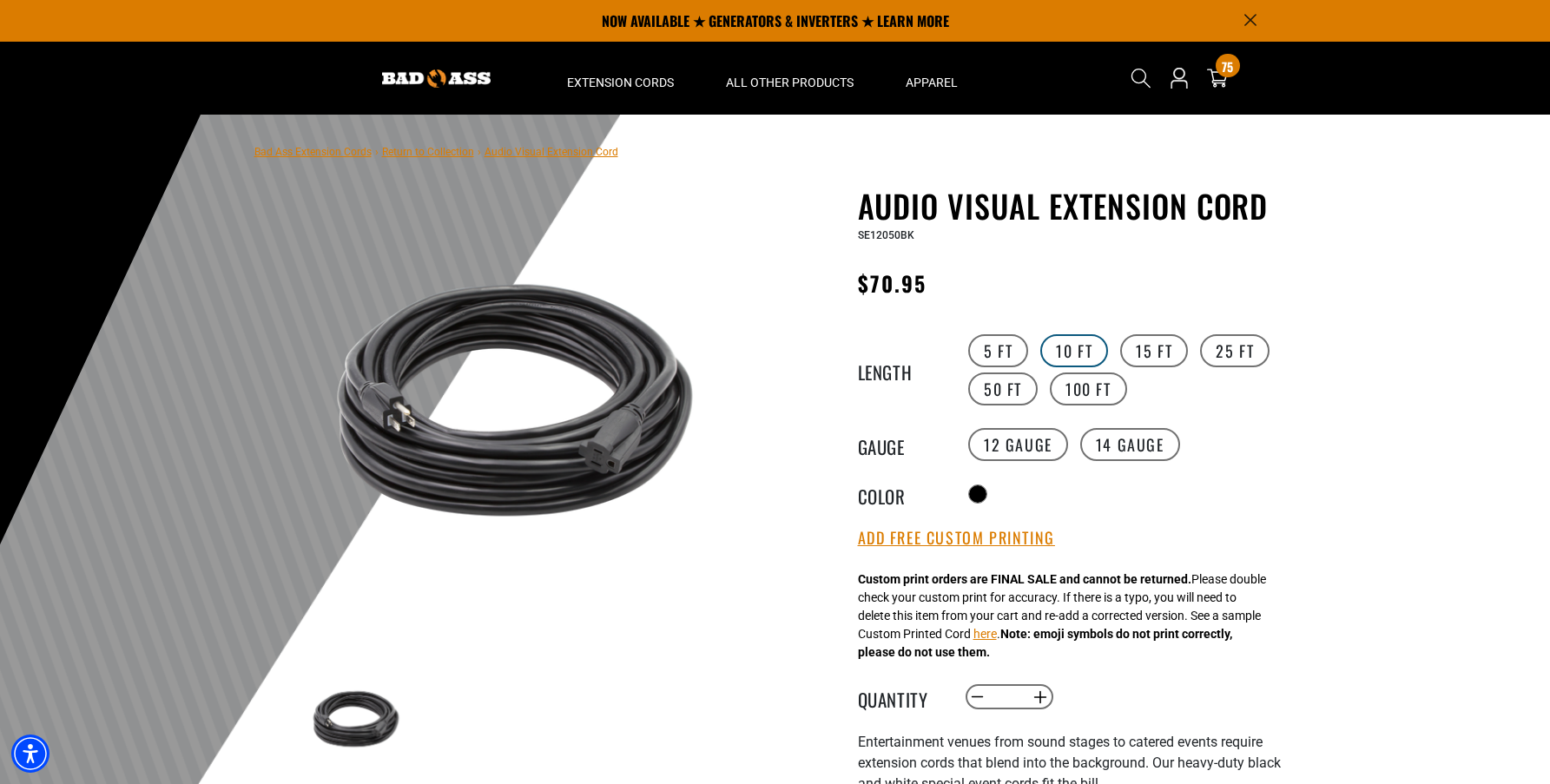
click at [1078, 353] on label "10 FT" at bounding box center [1073, 350] width 68 height 33
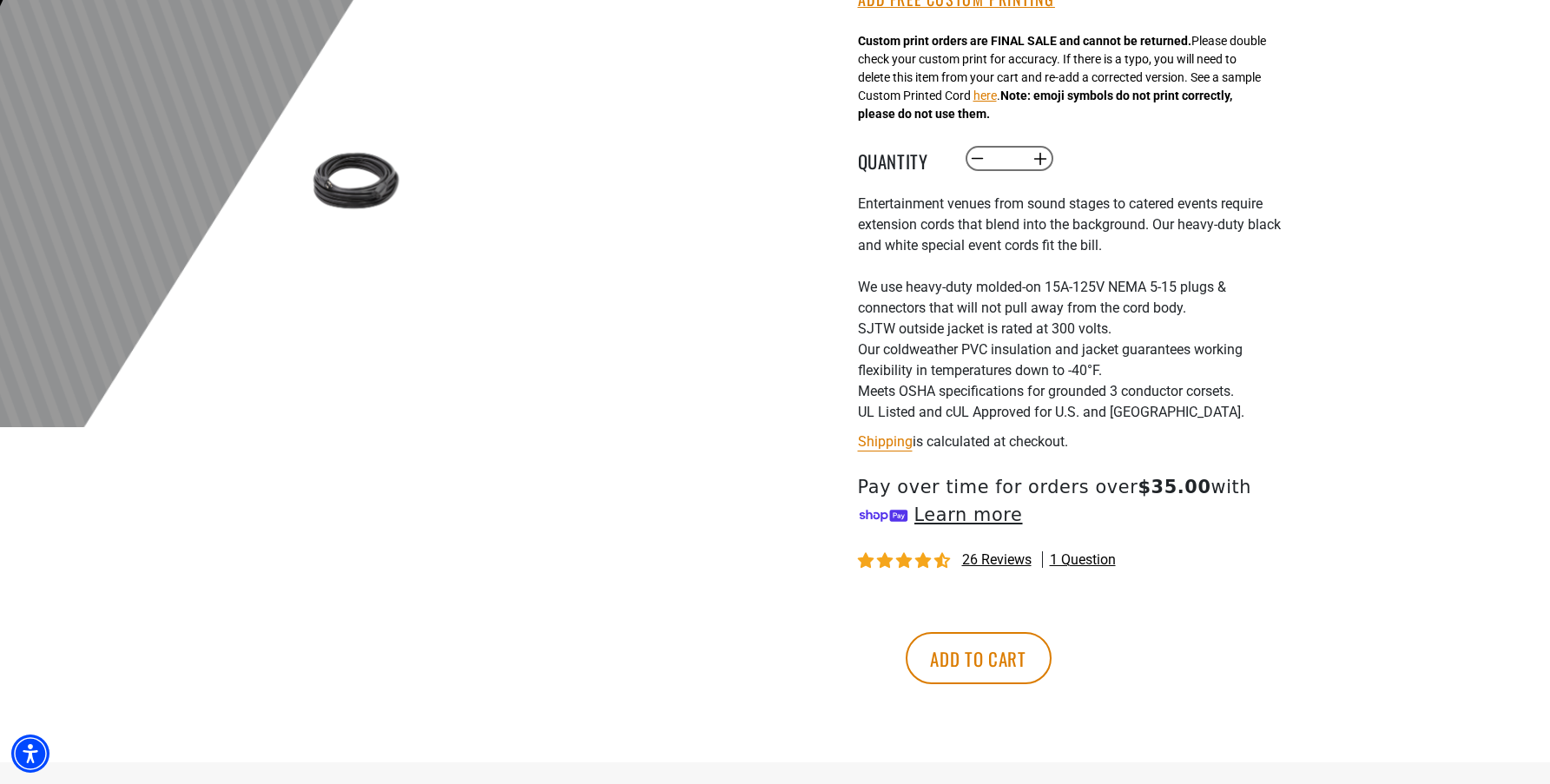
scroll to position [751, 0]
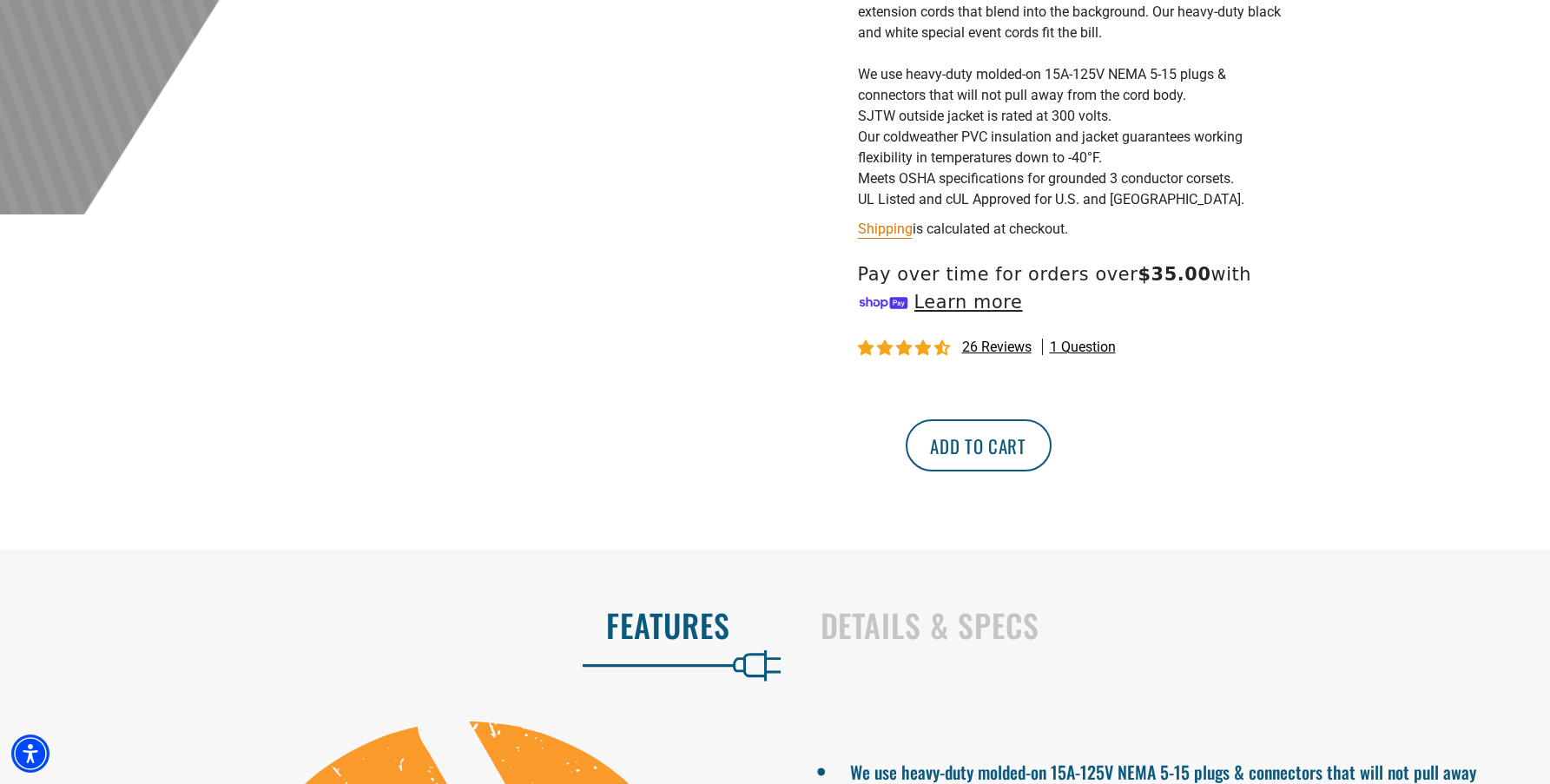
click at [1052, 450] on button "Add to cart" at bounding box center [979, 444] width 146 height 52
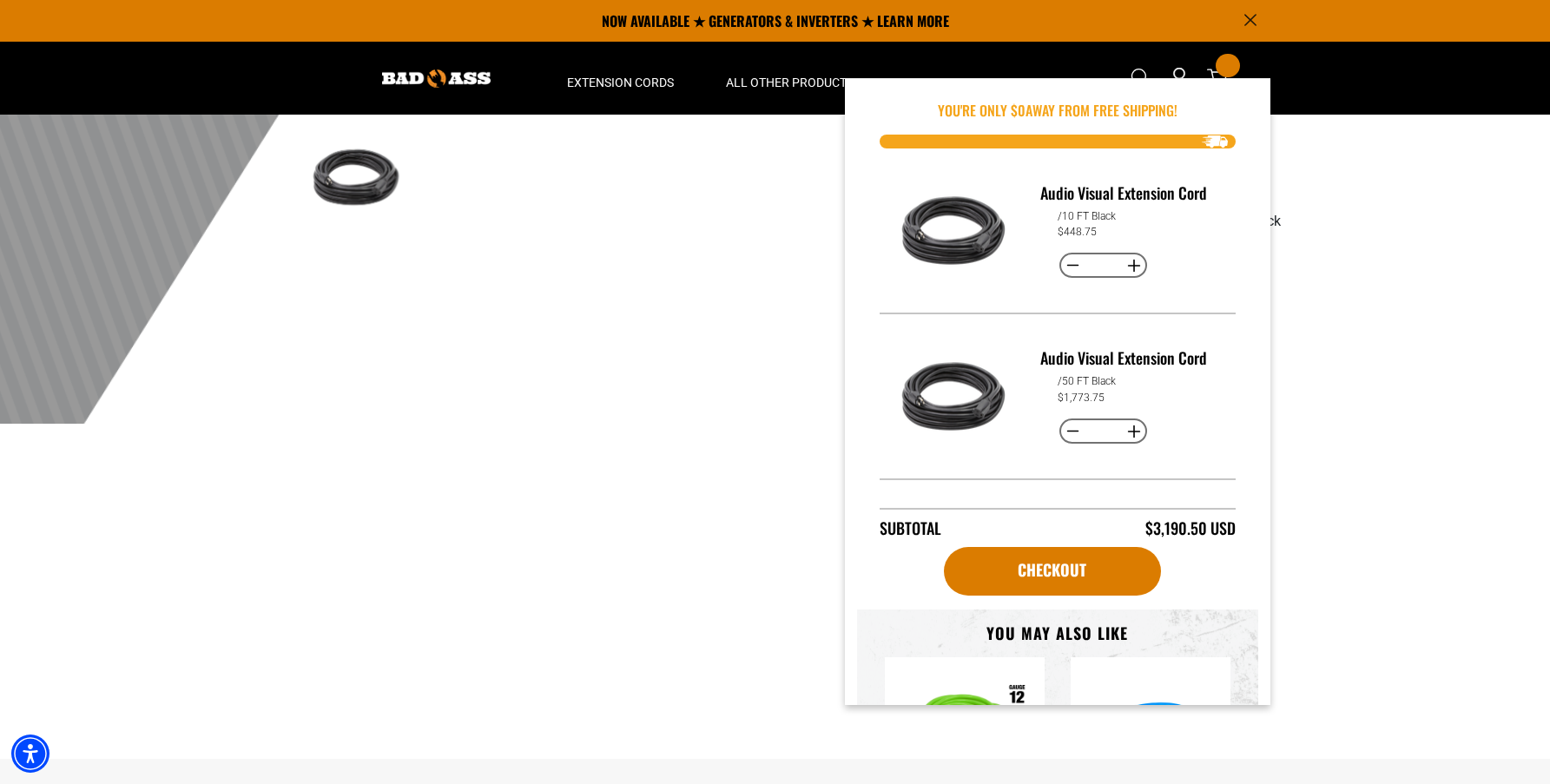
scroll to position [475, 0]
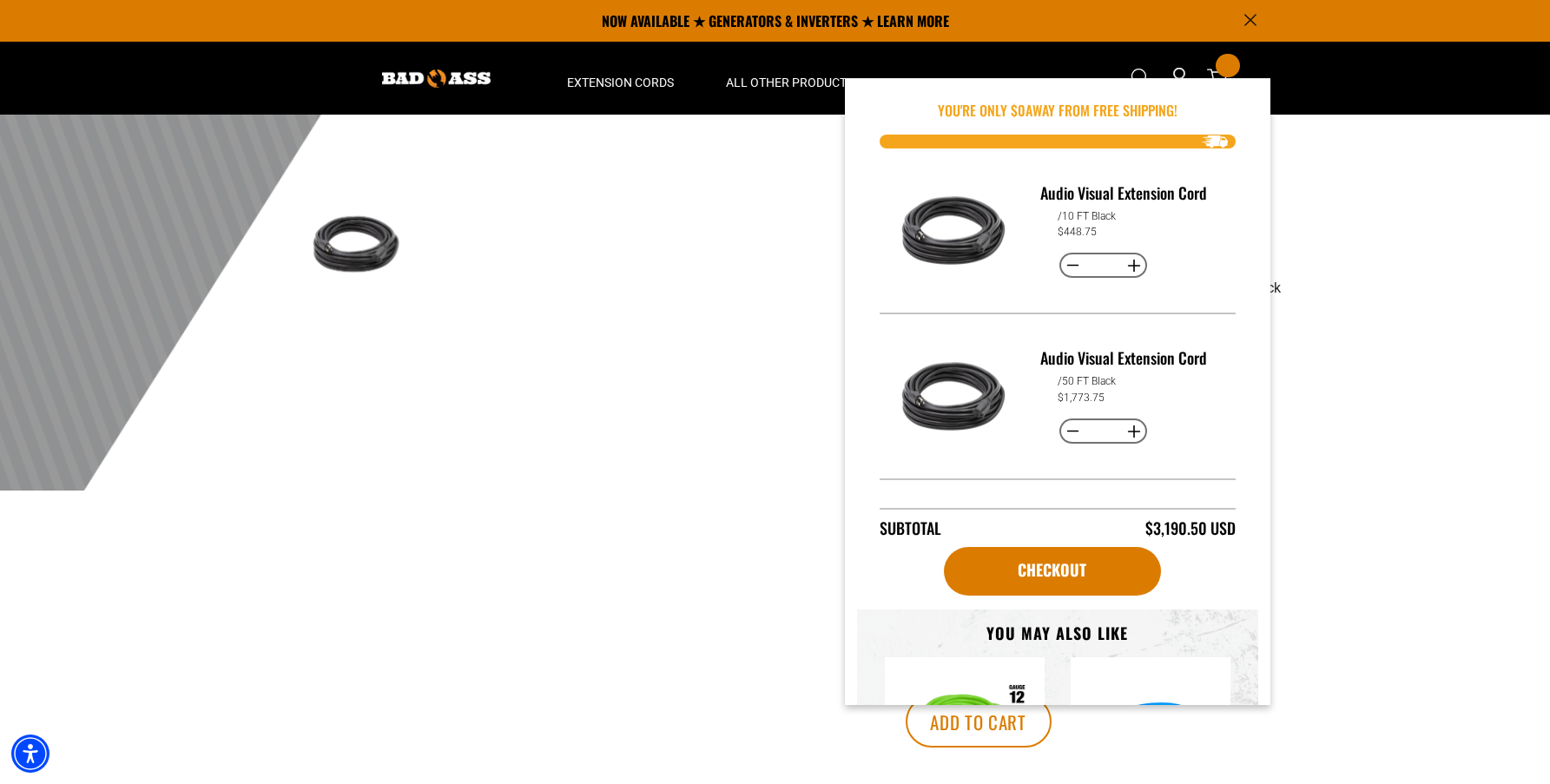
click at [1327, 259] on div at bounding box center [775, 65] width 1550 height 851
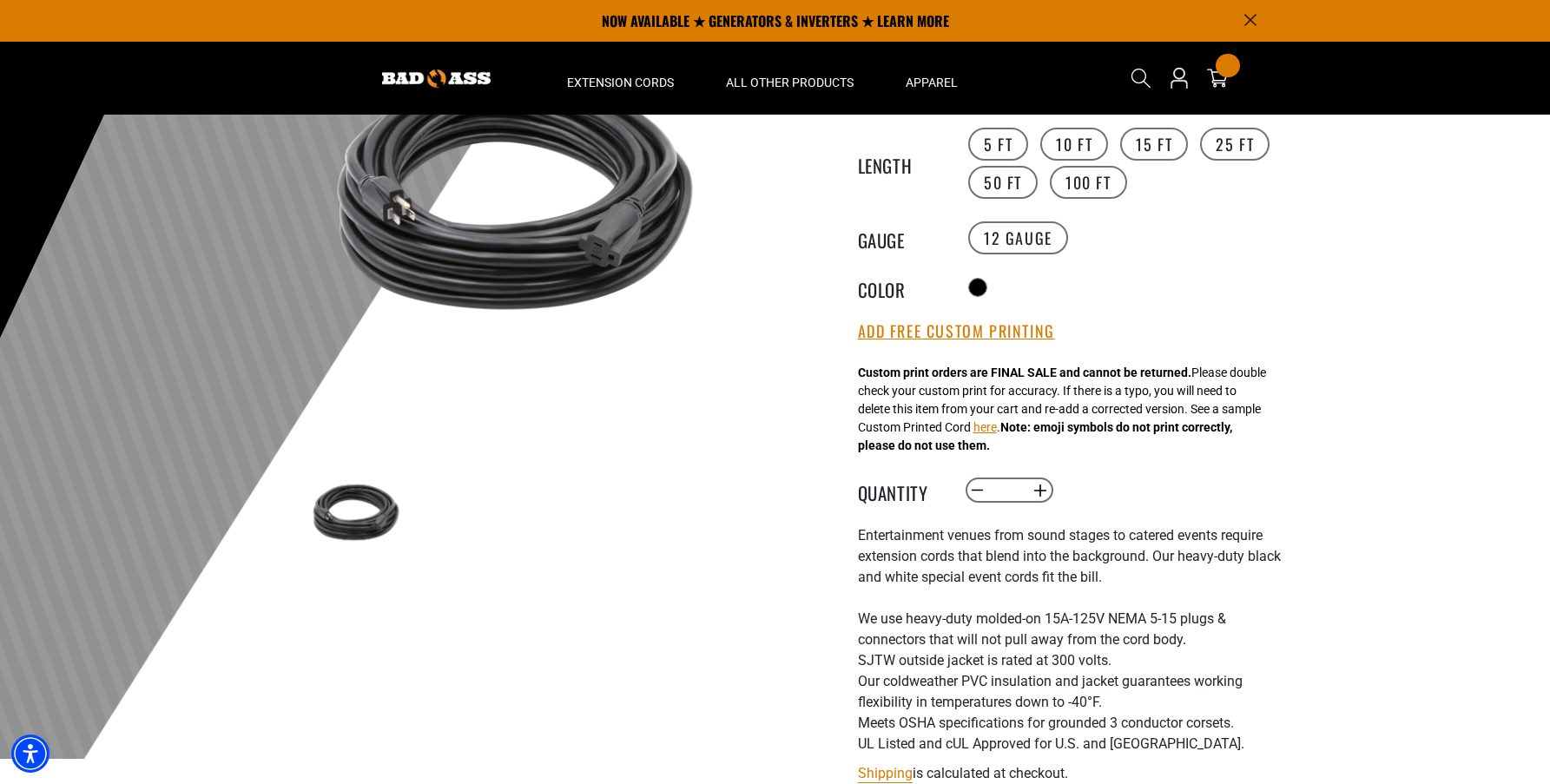
scroll to position [155, 0]
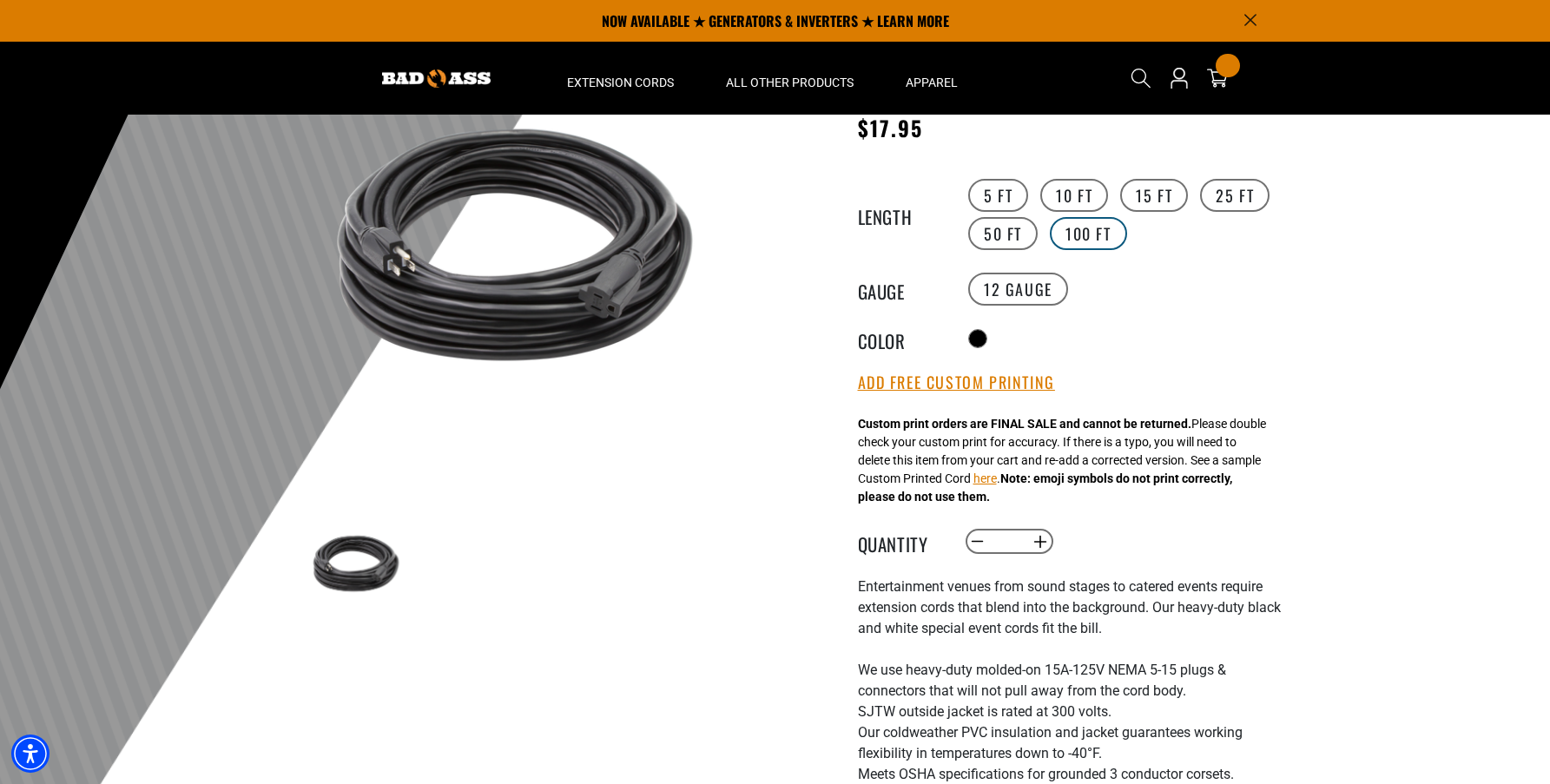
click at [1083, 240] on label "100 FT" at bounding box center [1088, 234] width 78 height 33
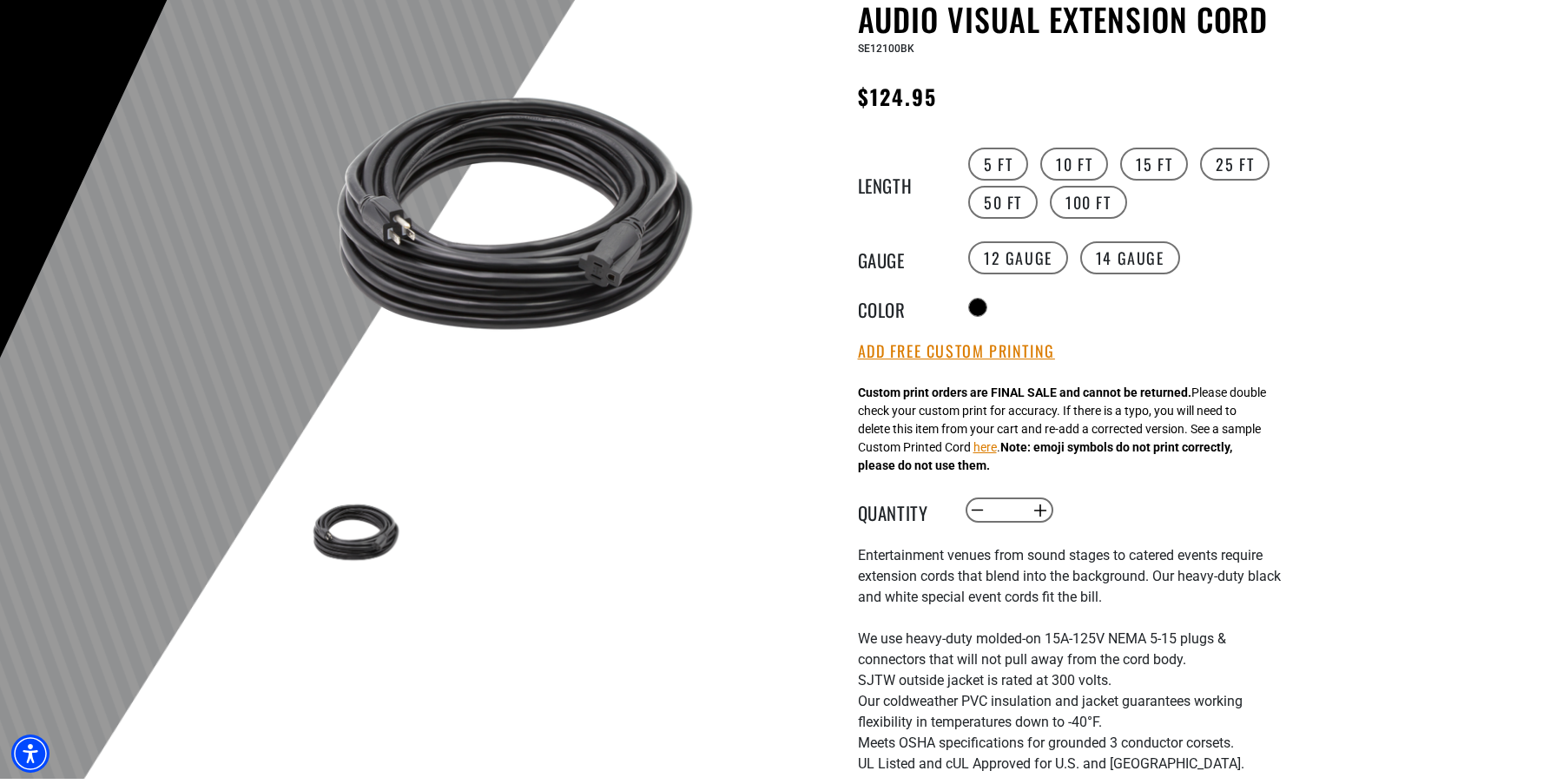
scroll to position [665, 0]
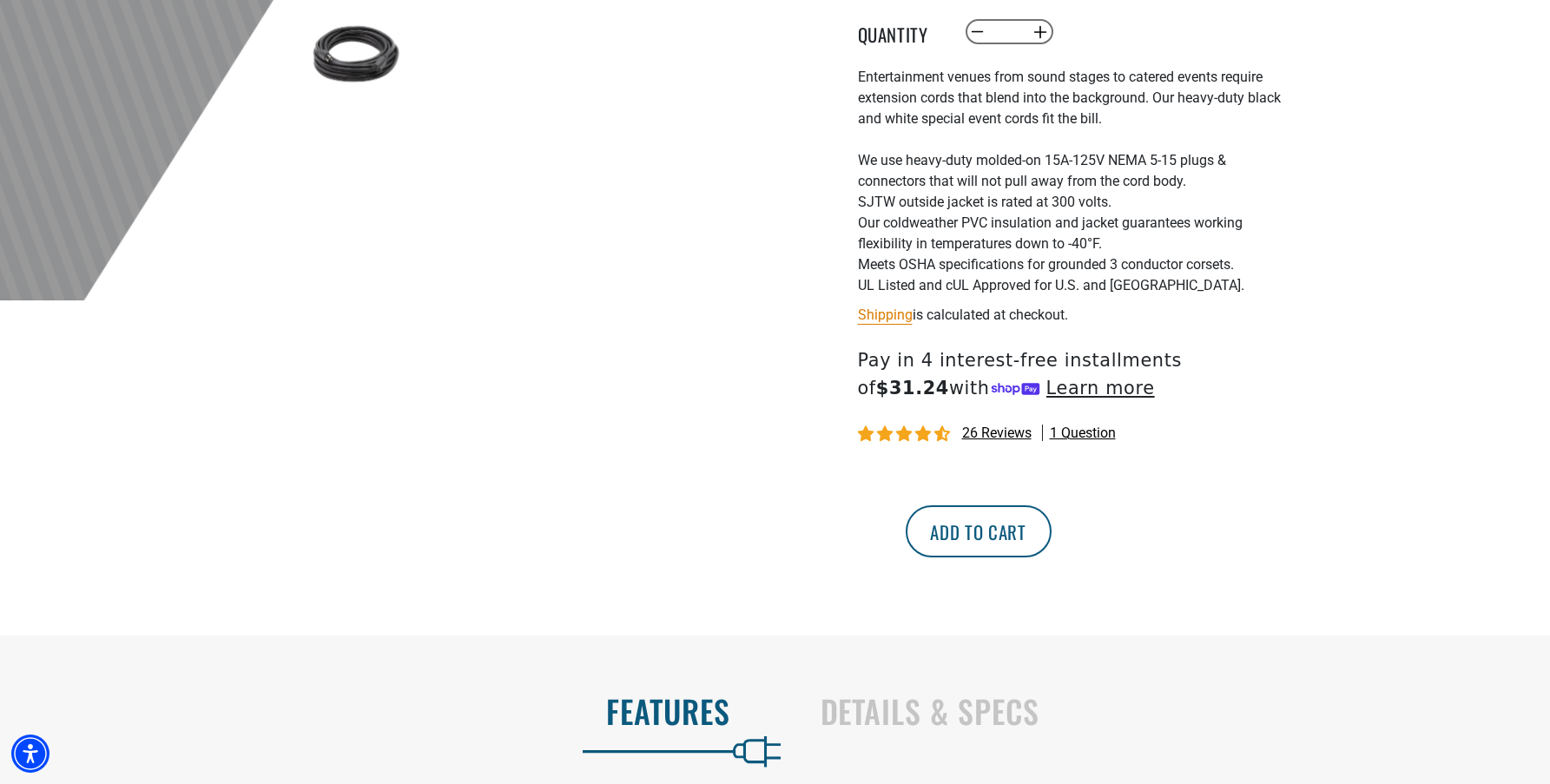
click at [1052, 517] on button "Add to cart" at bounding box center [979, 531] width 146 height 52
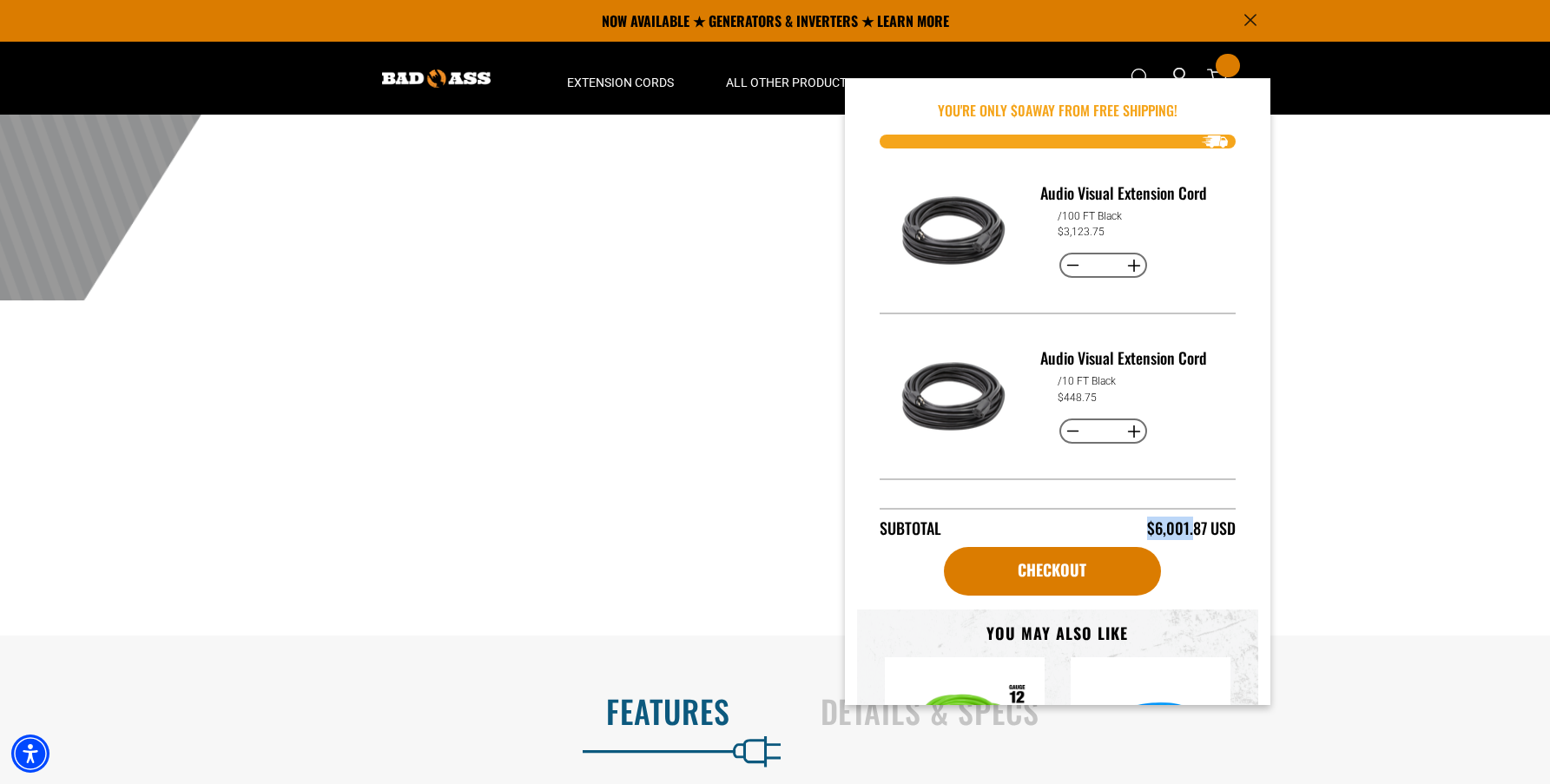
drag, startPoint x: 1142, startPoint y: 527, endPoint x: 1196, endPoint y: 530, distance: 54.1
click at [1190, 530] on div "$6,001.87 USD" at bounding box center [1190, 528] width 89 height 24
click at [1198, 528] on div "$6,001.87 USD" at bounding box center [1190, 528] width 89 height 24
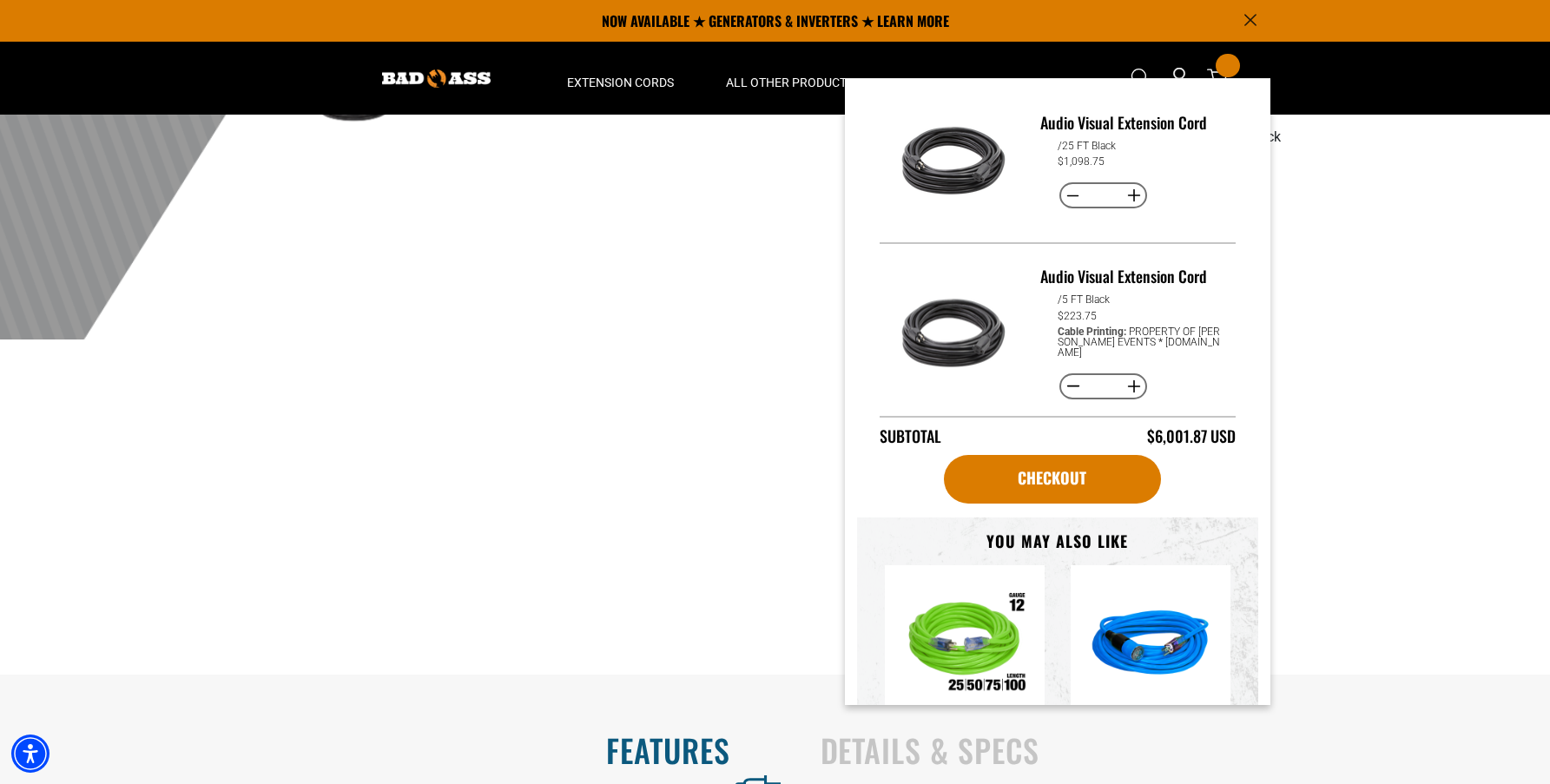
scroll to position [0, 0]
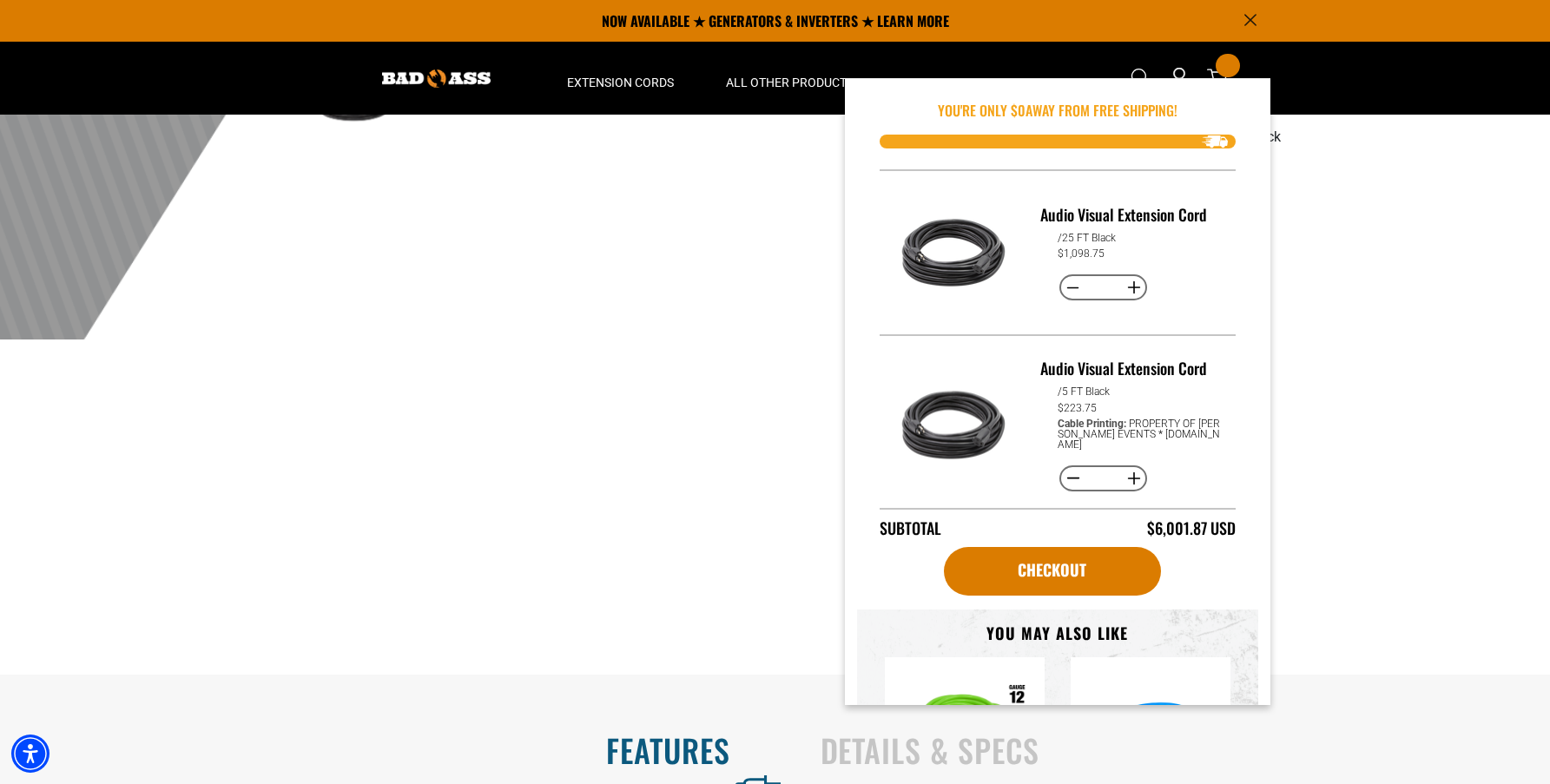
drag, startPoint x: 1178, startPoint y: 106, endPoint x: 1105, endPoint y: 106, distance: 73.0
click at [1105, 106] on p "You're Only $ 0 away from free shipping!" at bounding box center [1057, 110] width 356 height 21
click at [1155, 106] on p "You're Only $ 0 away from free shipping!" at bounding box center [1057, 110] width 356 height 21
drag, startPoint x: 1202, startPoint y: 110, endPoint x: 928, endPoint y: 118, distance: 274.1
click at [928, 118] on p "You're Only $ 0 away from free shipping!" at bounding box center [1057, 110] width 356 height 21
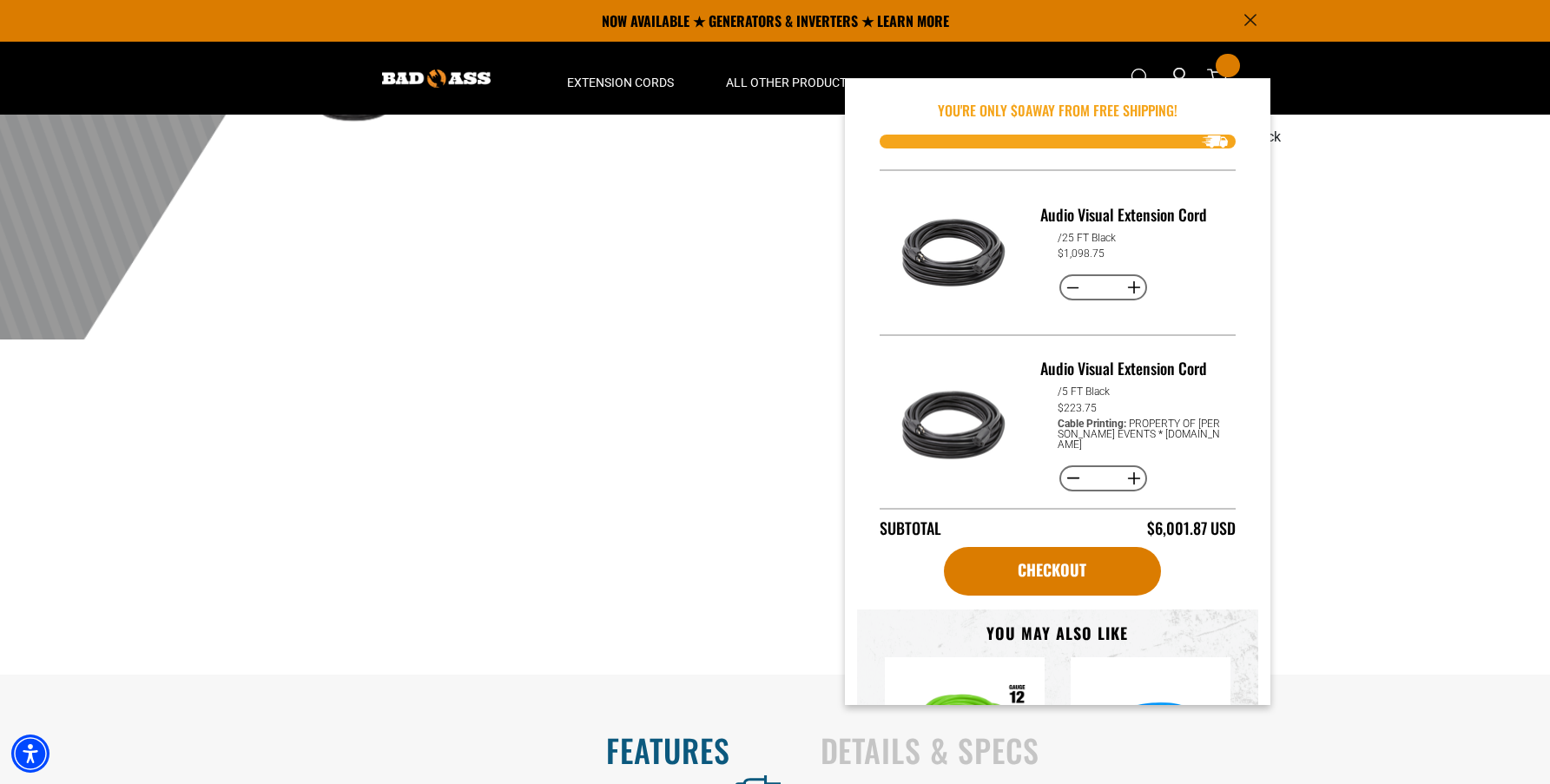
click at [928, 118] on p "You're Only $ 0 away from free shipping!" at bounding box center [1057, 110] width 356 height 21
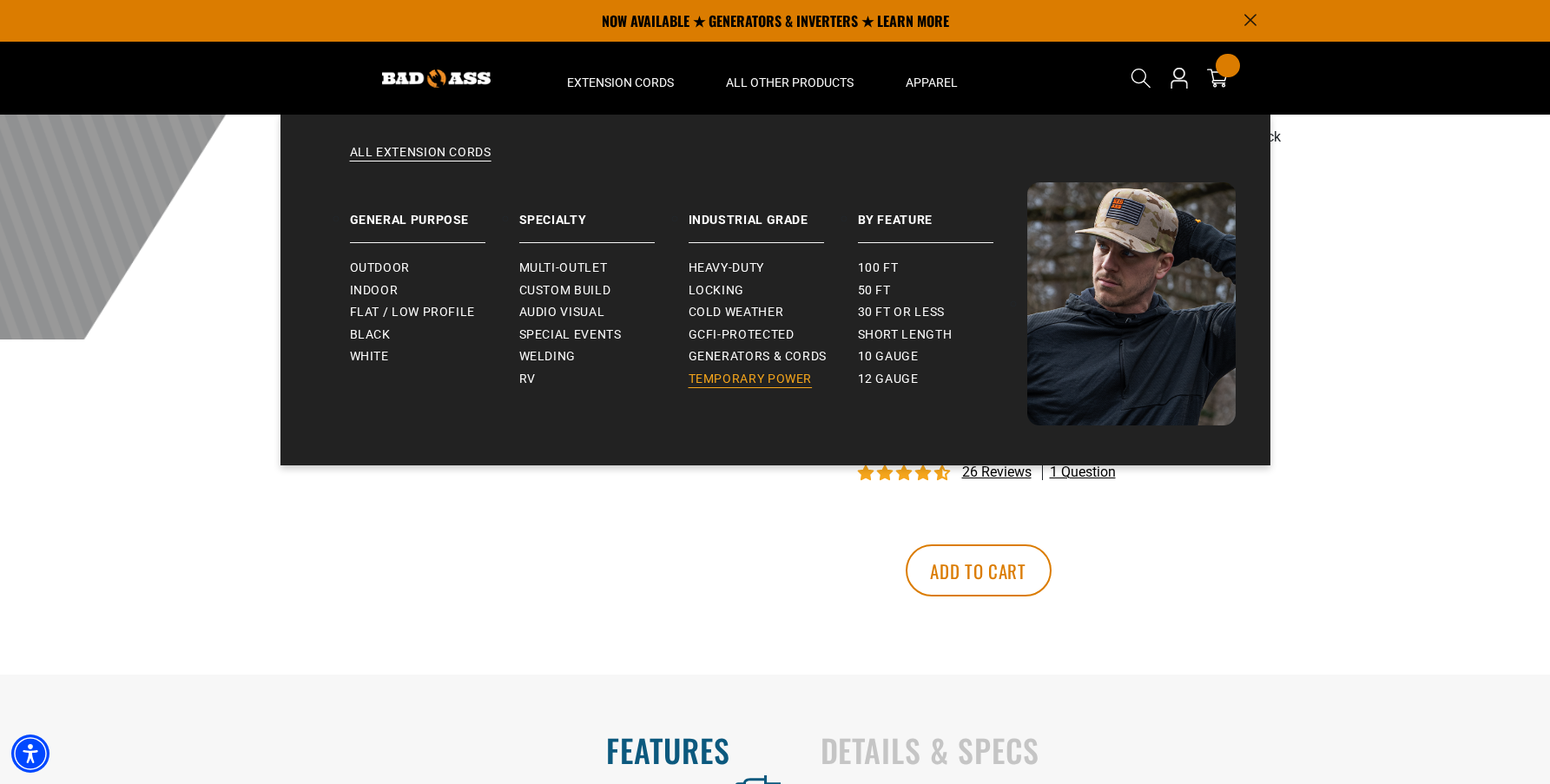
click at [789, 382] on span "Temporary Power" at bounding box center [750, 379] width 124 height 16
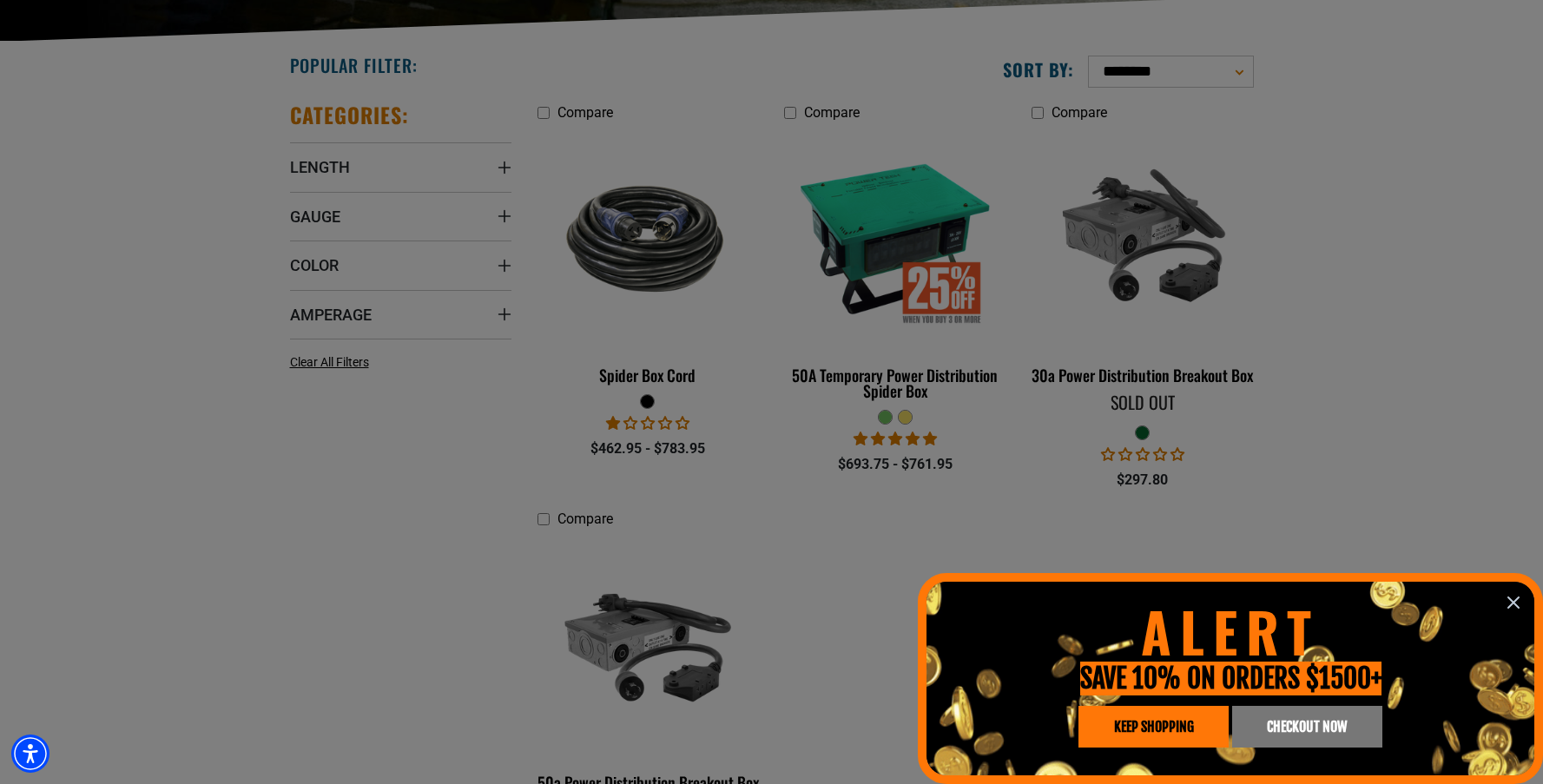
click at [1180, 372] on div at bounding box center [772, 392] width 1543 height 784
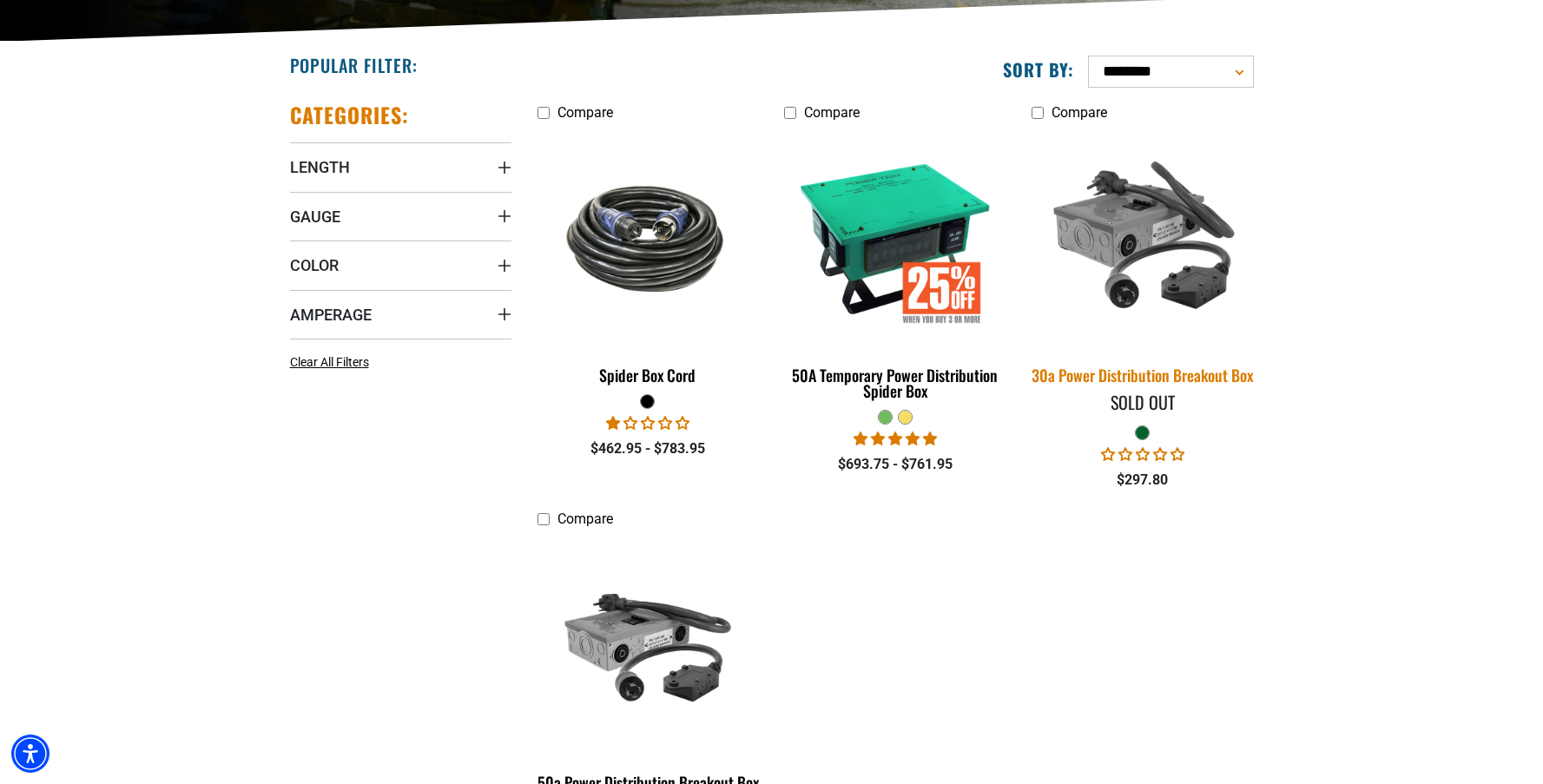
click at [1202, 367] on div "30a Power Distribution Breakout Box" at bounding box center [1142, 374] width 222 height 16
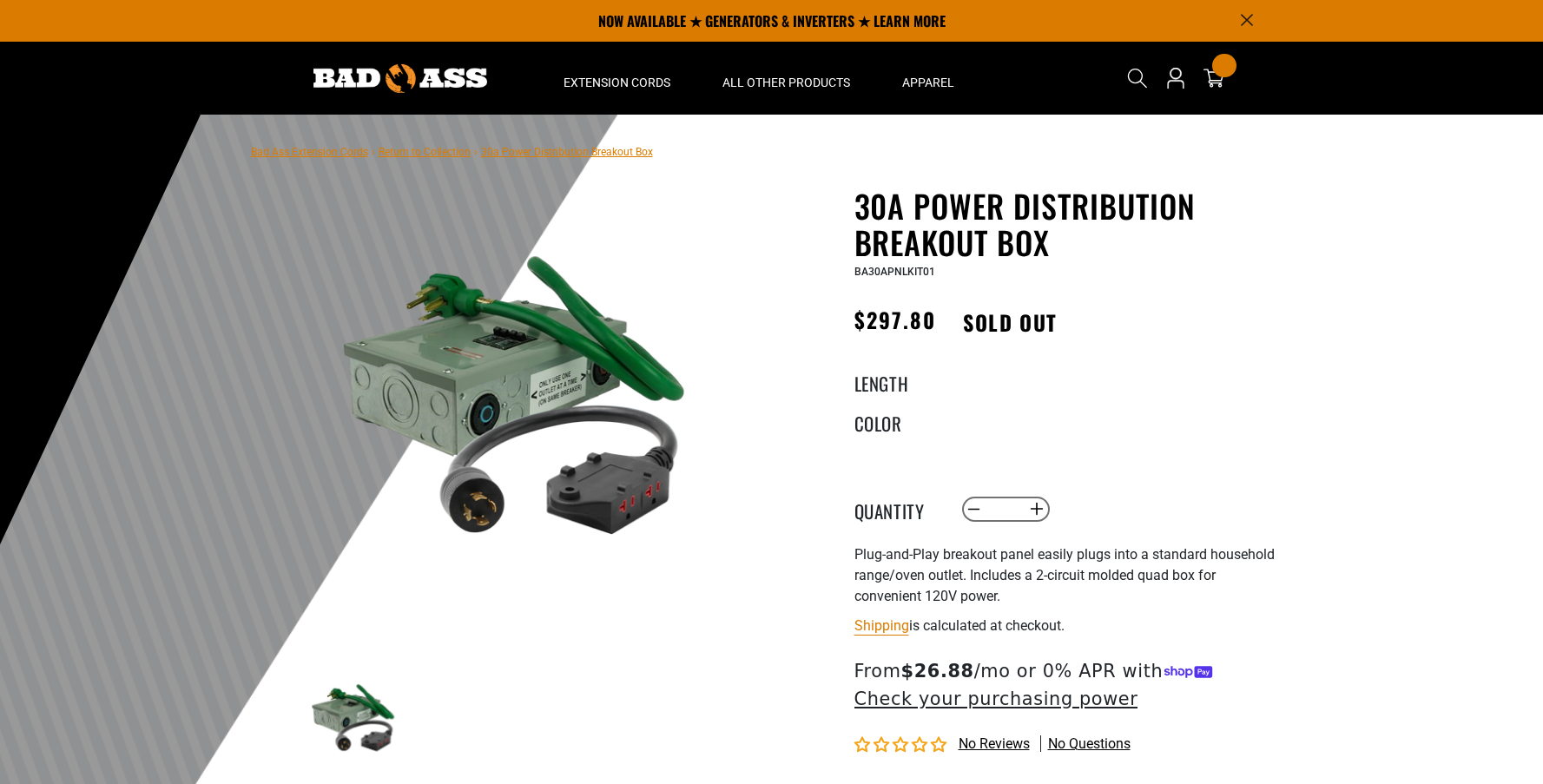
click at [524, 359] on img at bounding box center [511, 400] width 418 height 418
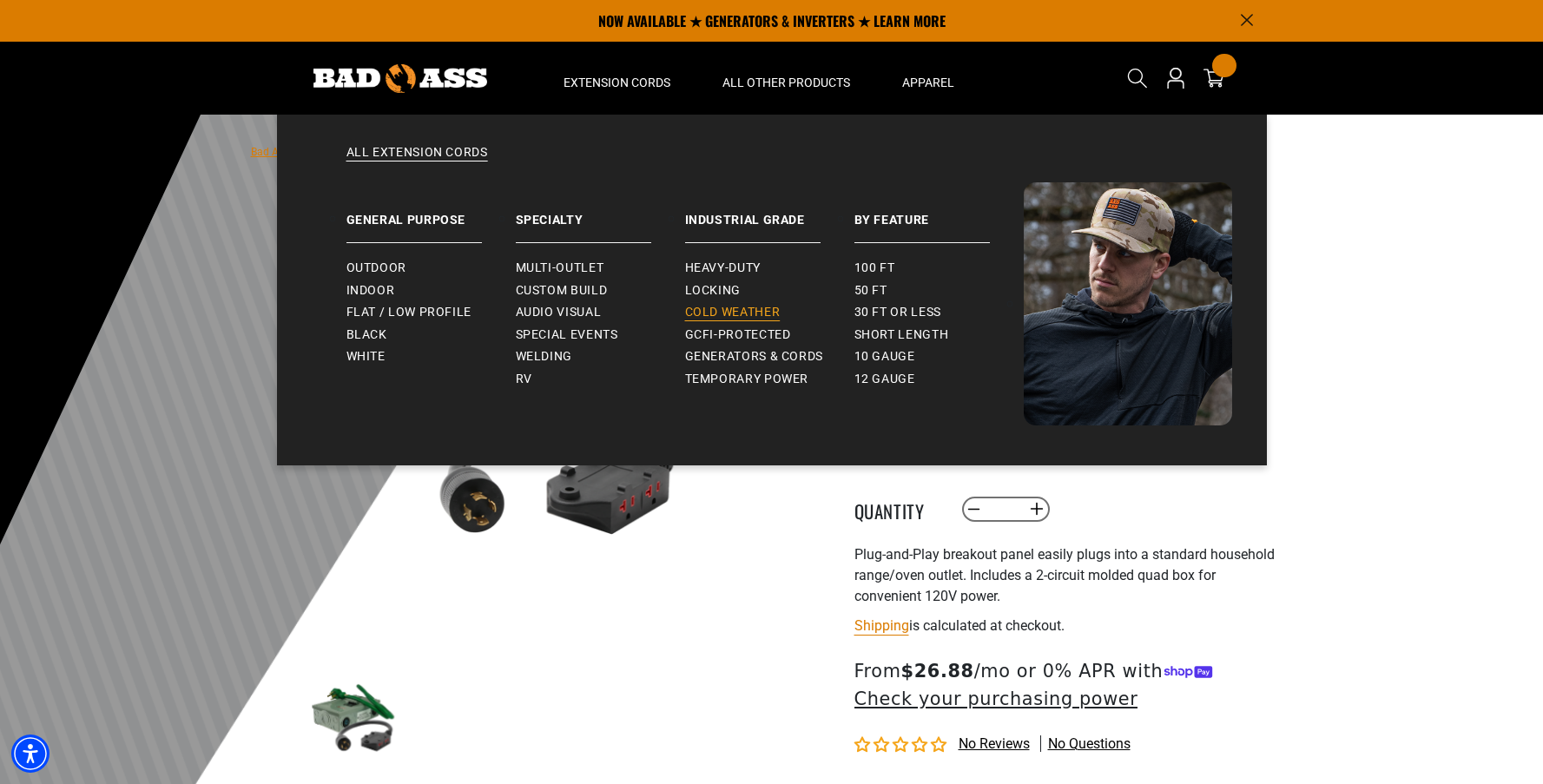
click at [739, 314] on span "Cold Weather" at bounding box center [732, 312] width 96 height 16
